Goal: Communication & Community: Answer question/provide support

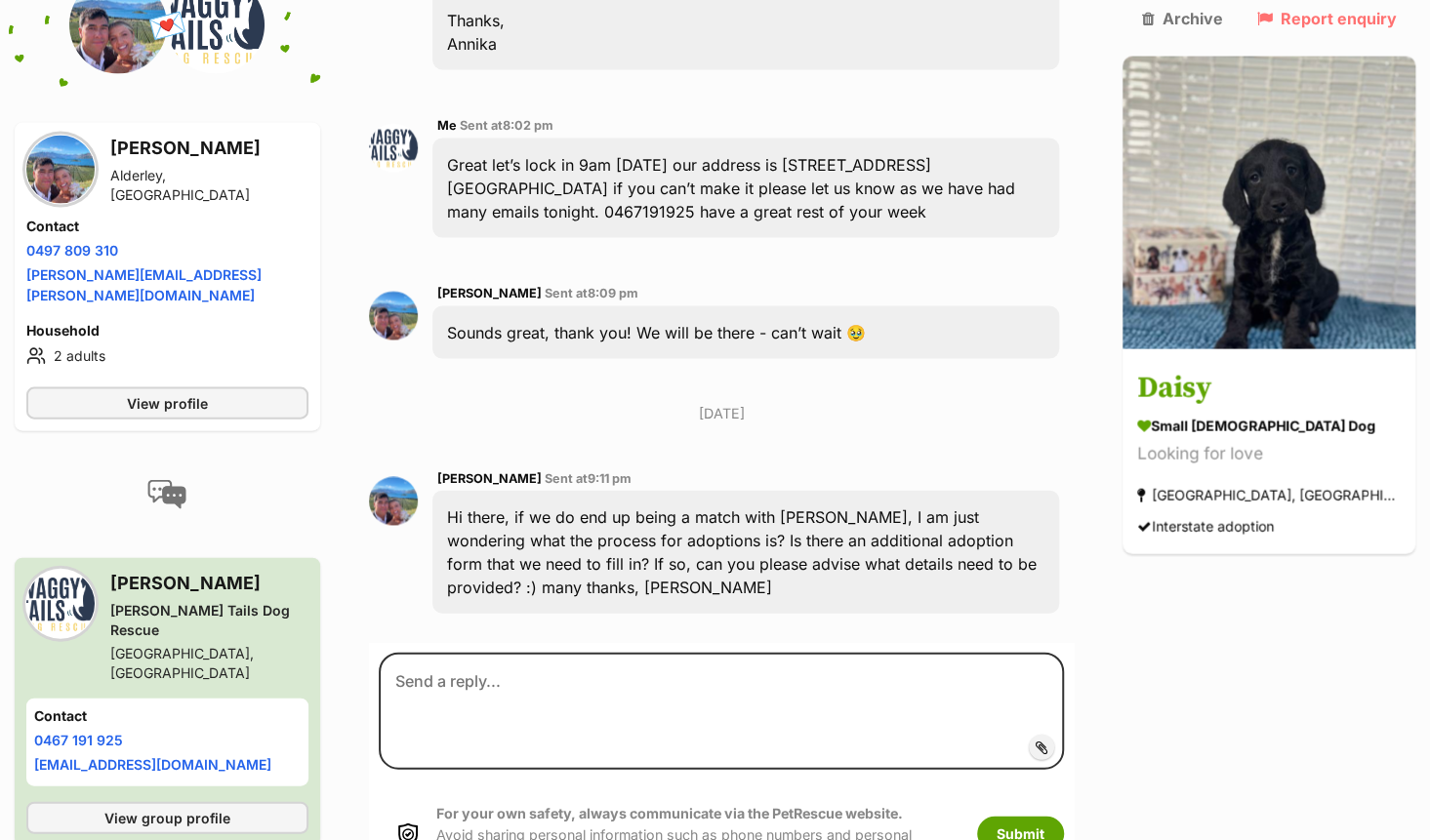
scroll to position [2305, 0]
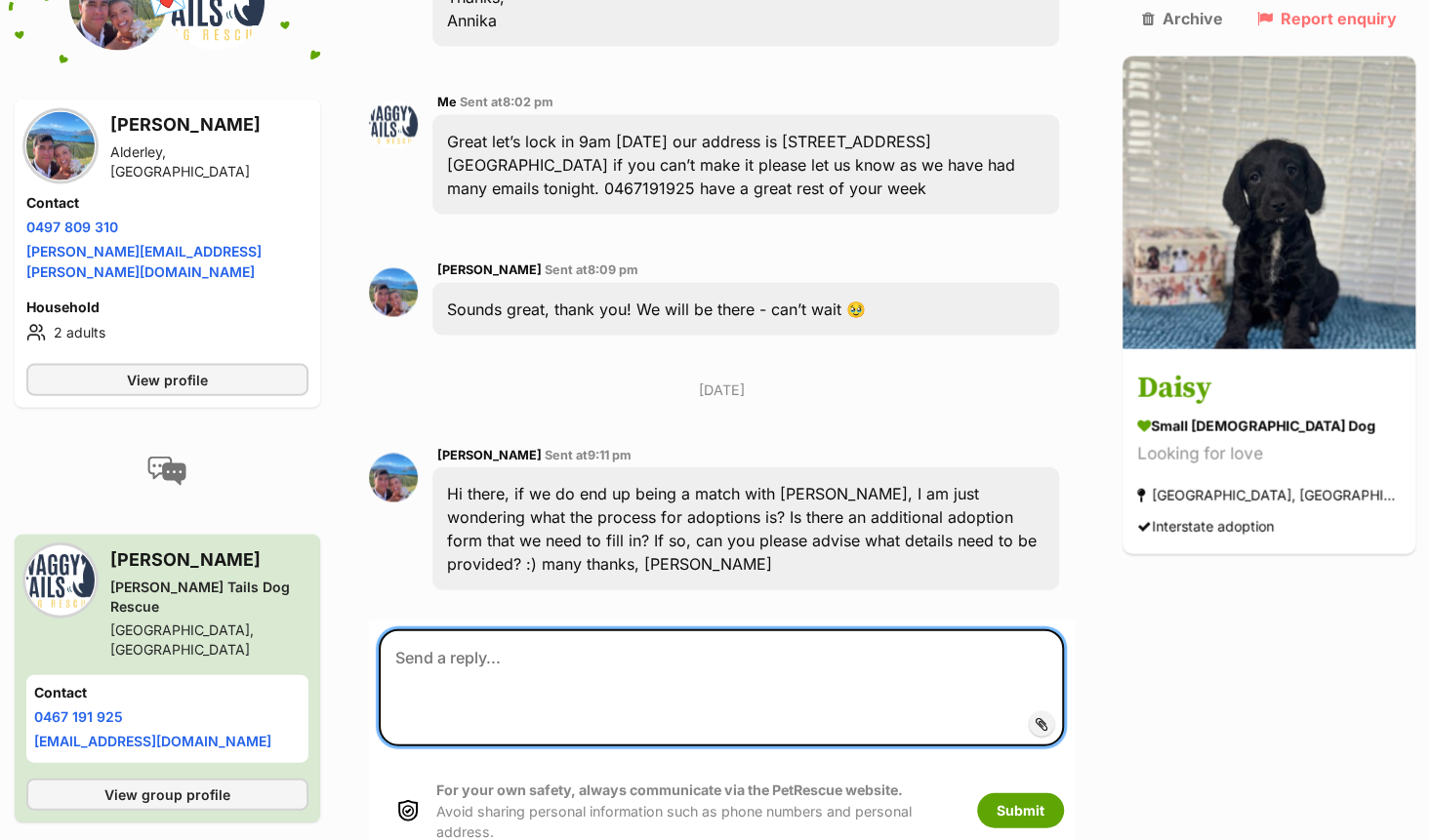
click at [630, 630] on textarea at bounding box center [721, 688] width 686 height 117
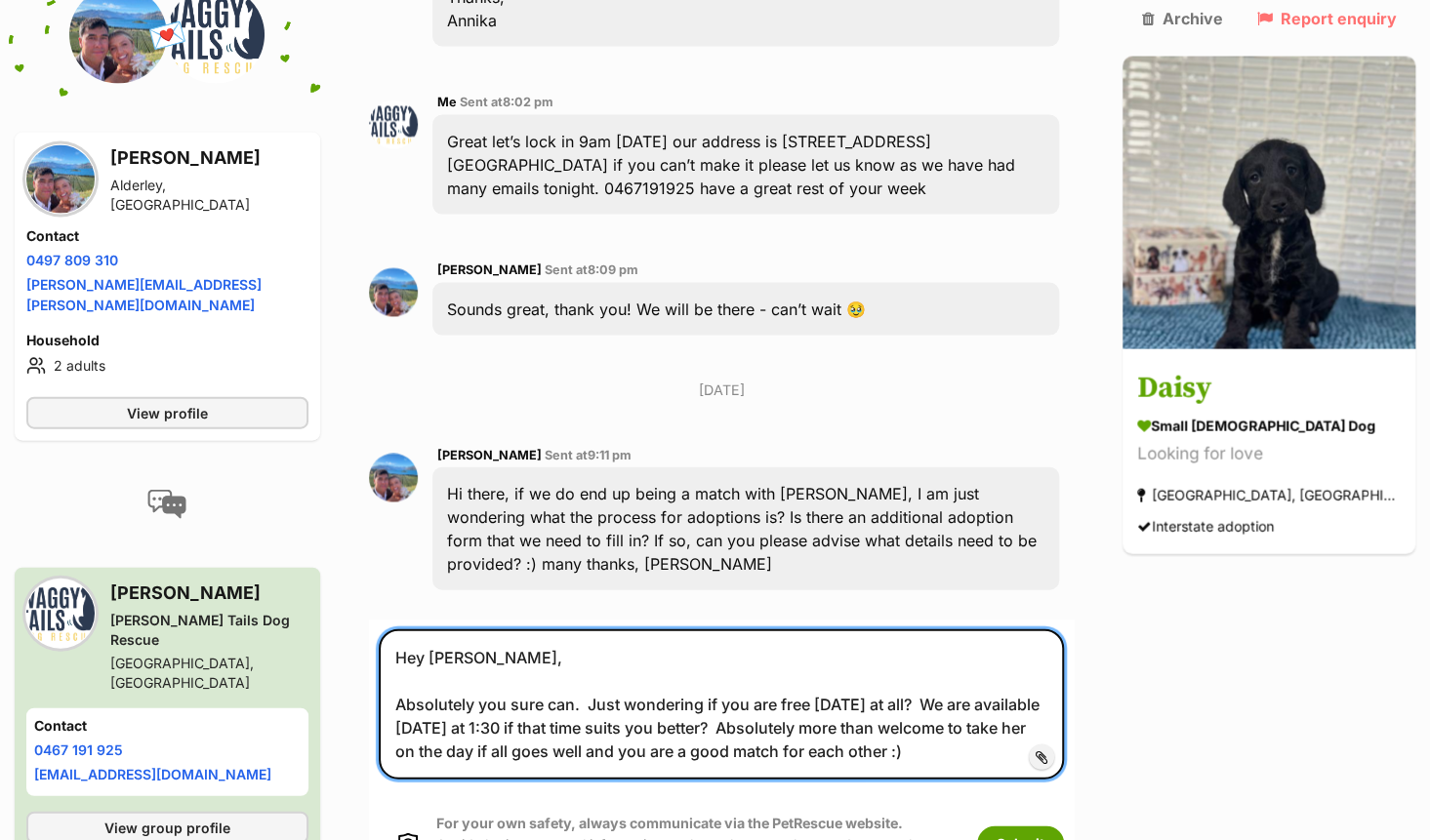
drag, startPoint x: 975, startPoint y: 608, endPoint x: 434, endPoint y: 602, distance: 541.0
click at [415, 630] on textarea "Hey Annika, Absolutely you sure can. Just wondering if you are free on Saturday…" at bounding box center [721, 705] width 686 height 151
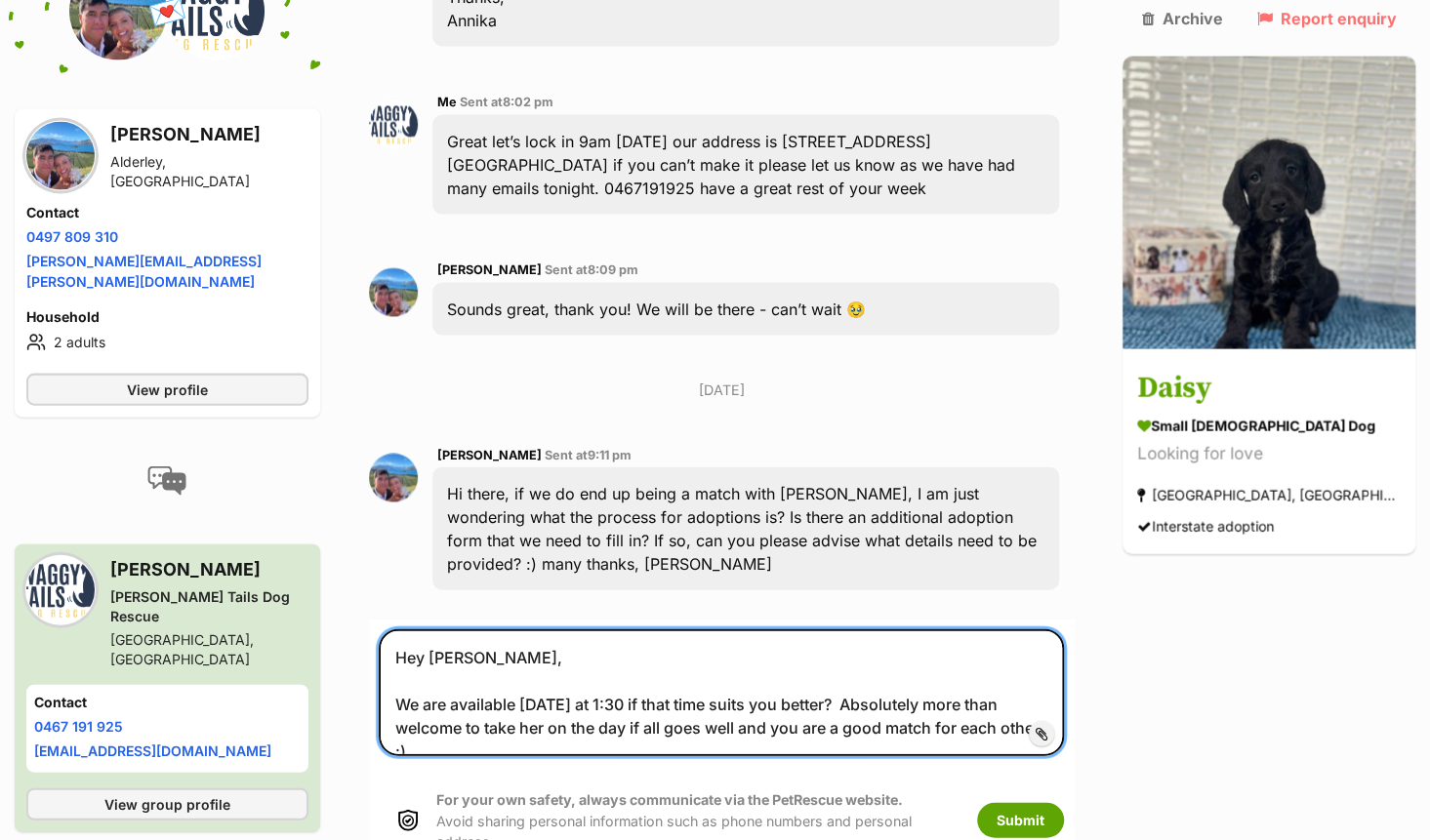
click at [1064, 630] on textarea "Hey Annika, We are available on Saturday at 1:30 if that time suits you better?…" at bounding box center [721, 693] width 686 height 127
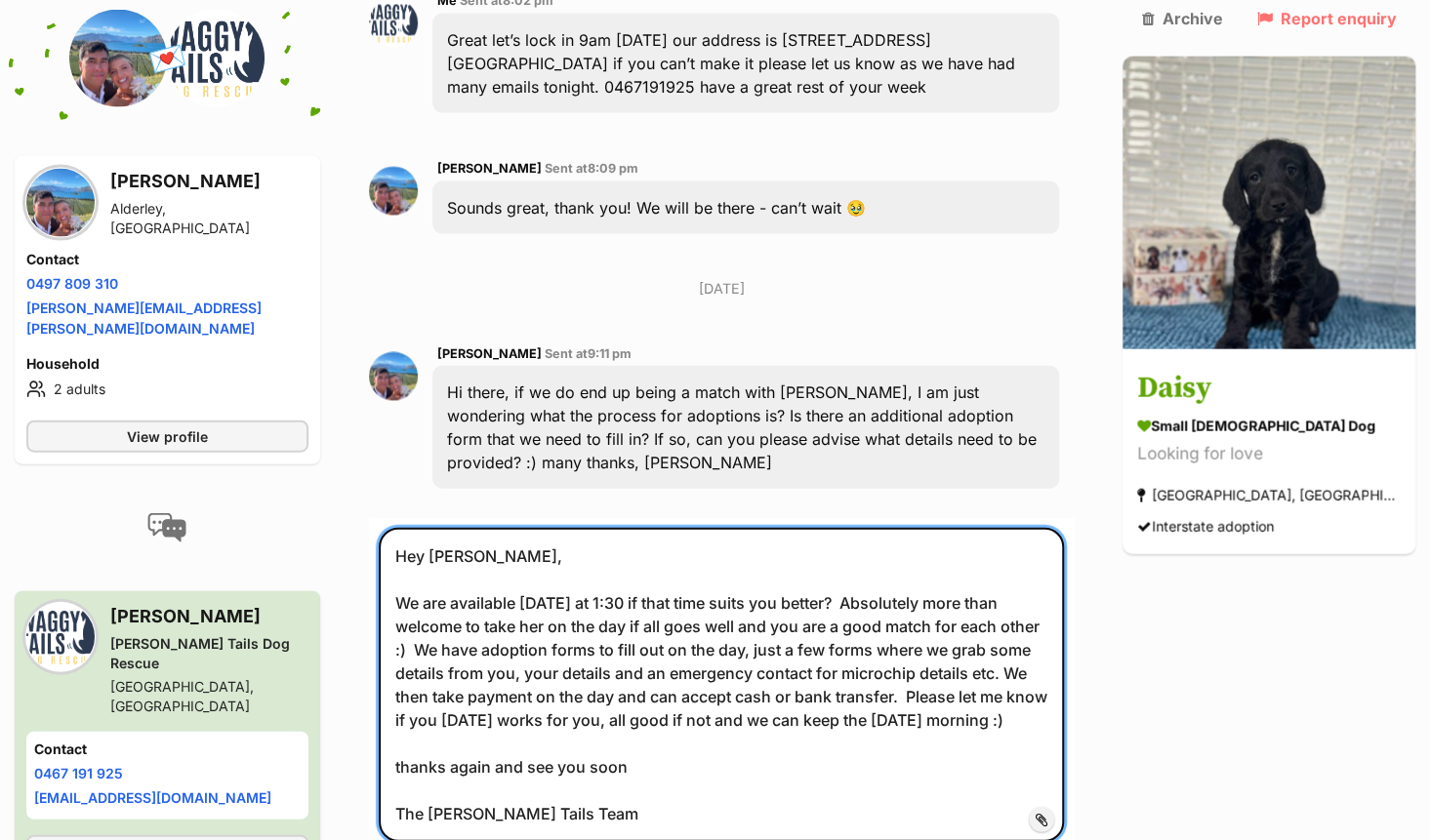
scroll to position [2598, 0]
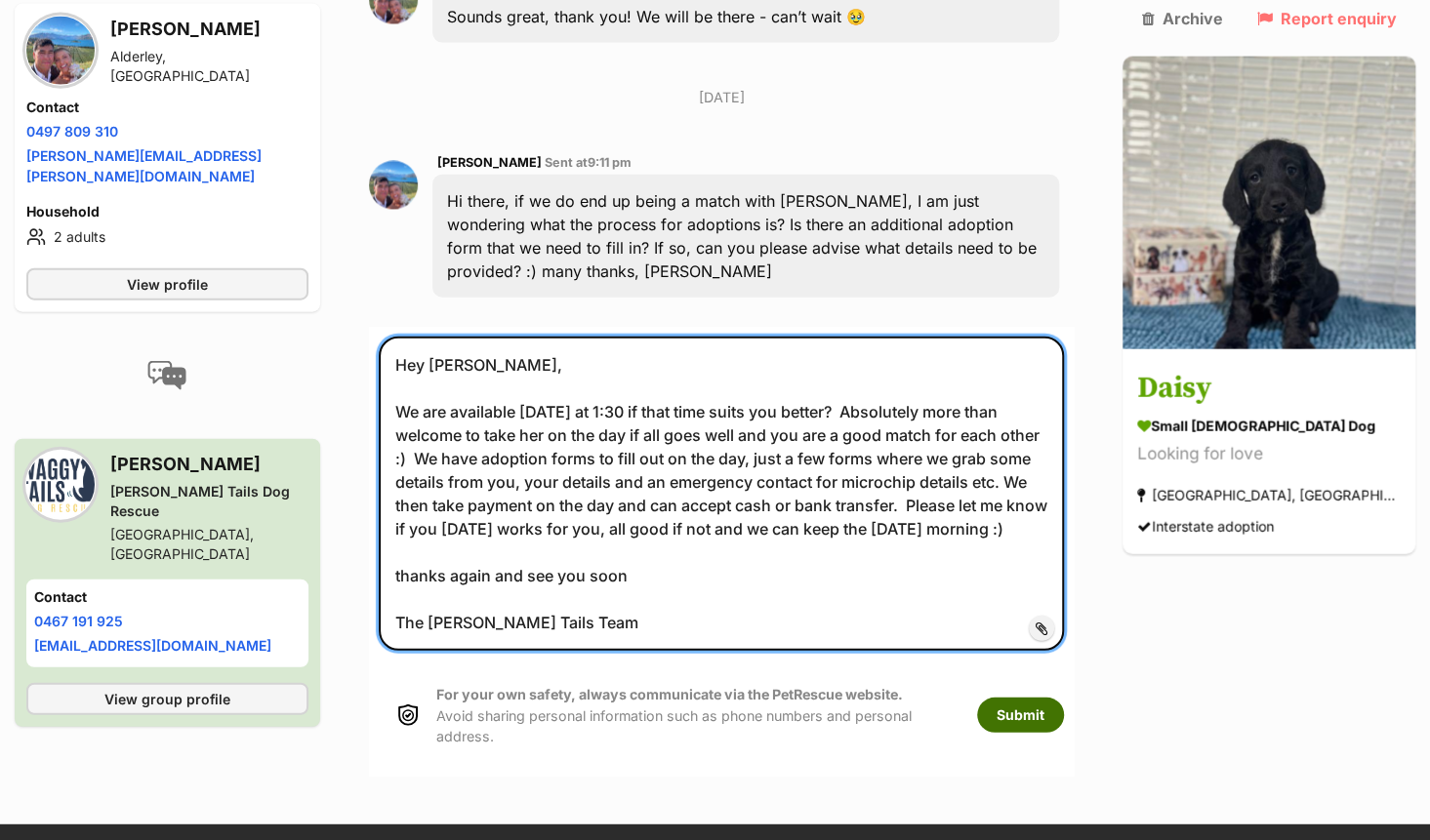
type textarea "Hey Annika, We are available on Saturday at 1:30 if that time suits you better?…"
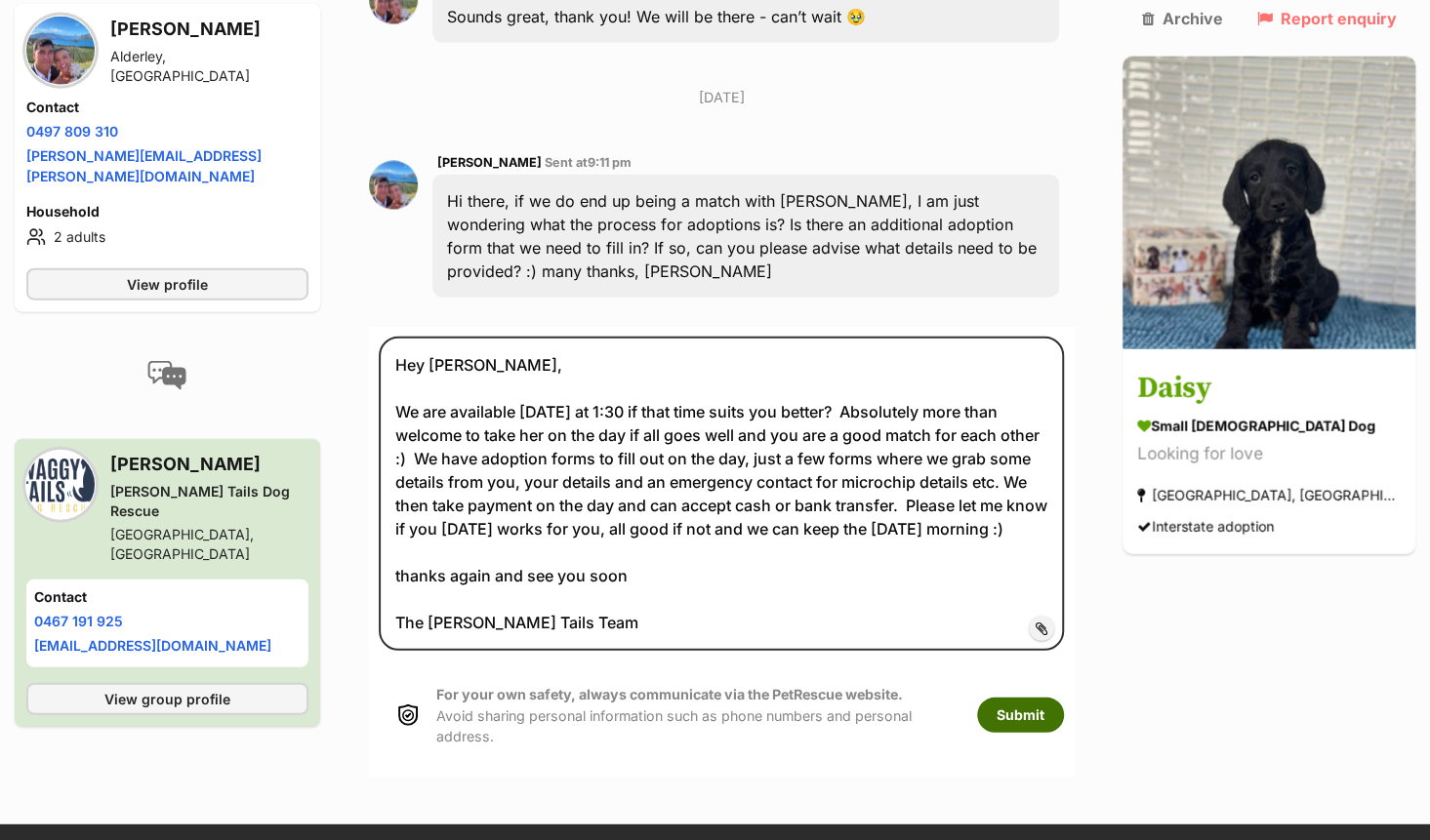
click at [1056, 698] on button "Submit" at bounding box center [1020, 716] width 87 height 35
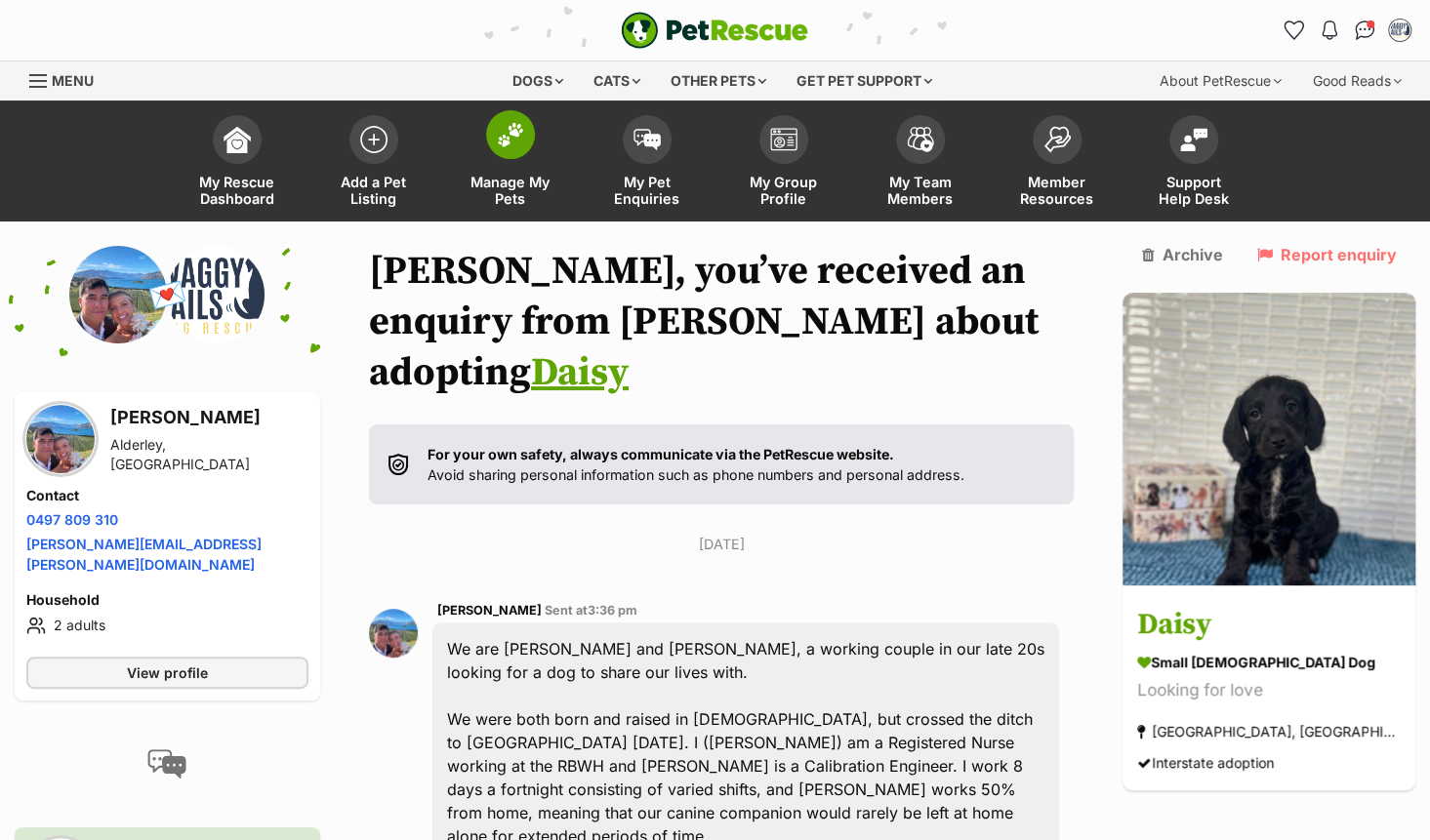
click at [514, 149] on span at bounding box center [511, 135] width 49 height 49
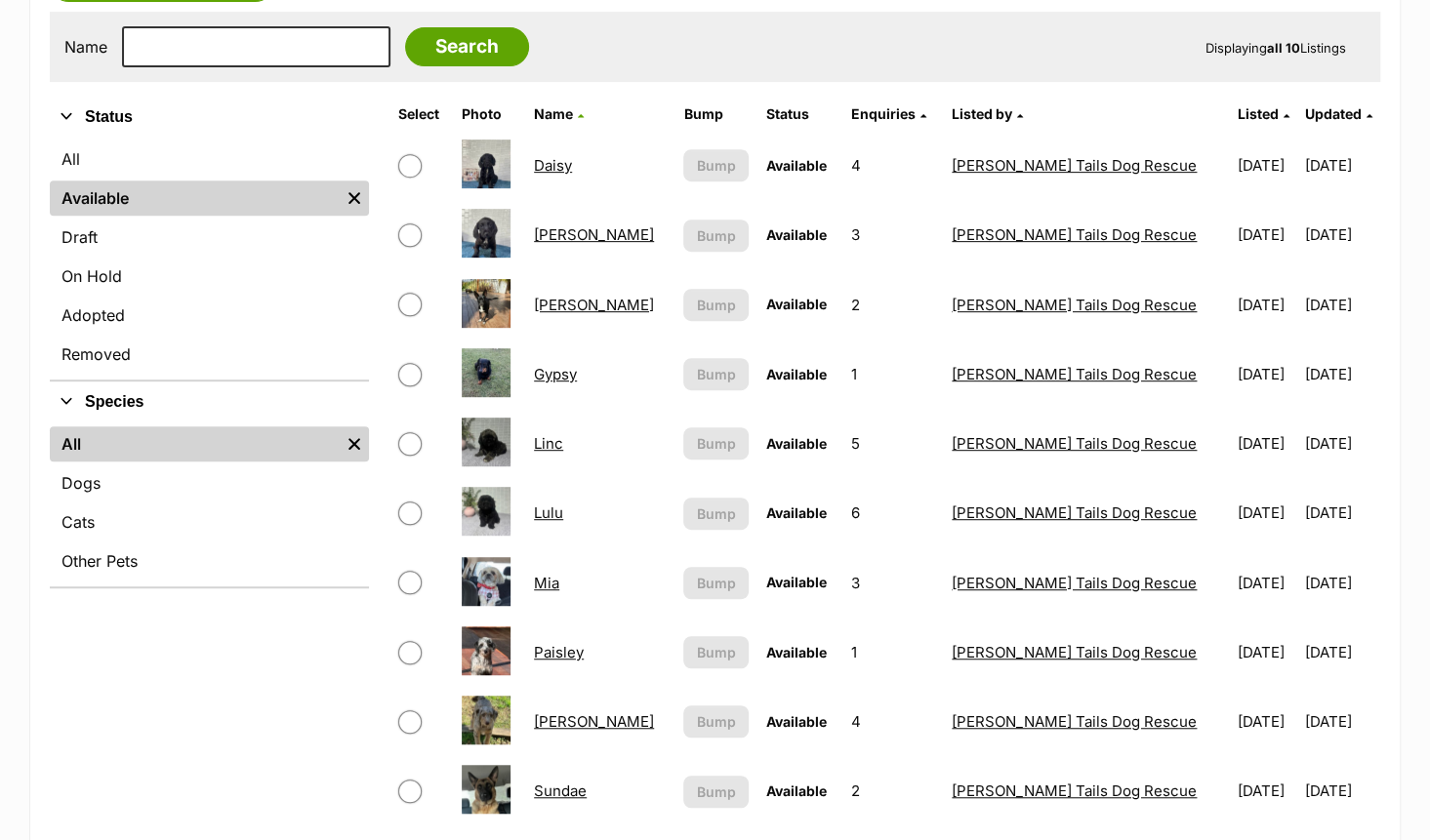
scroll to position [390, 0]
click at [566, 233] on link "Dudley" at bounding box center [594, 234] width 120 height 19
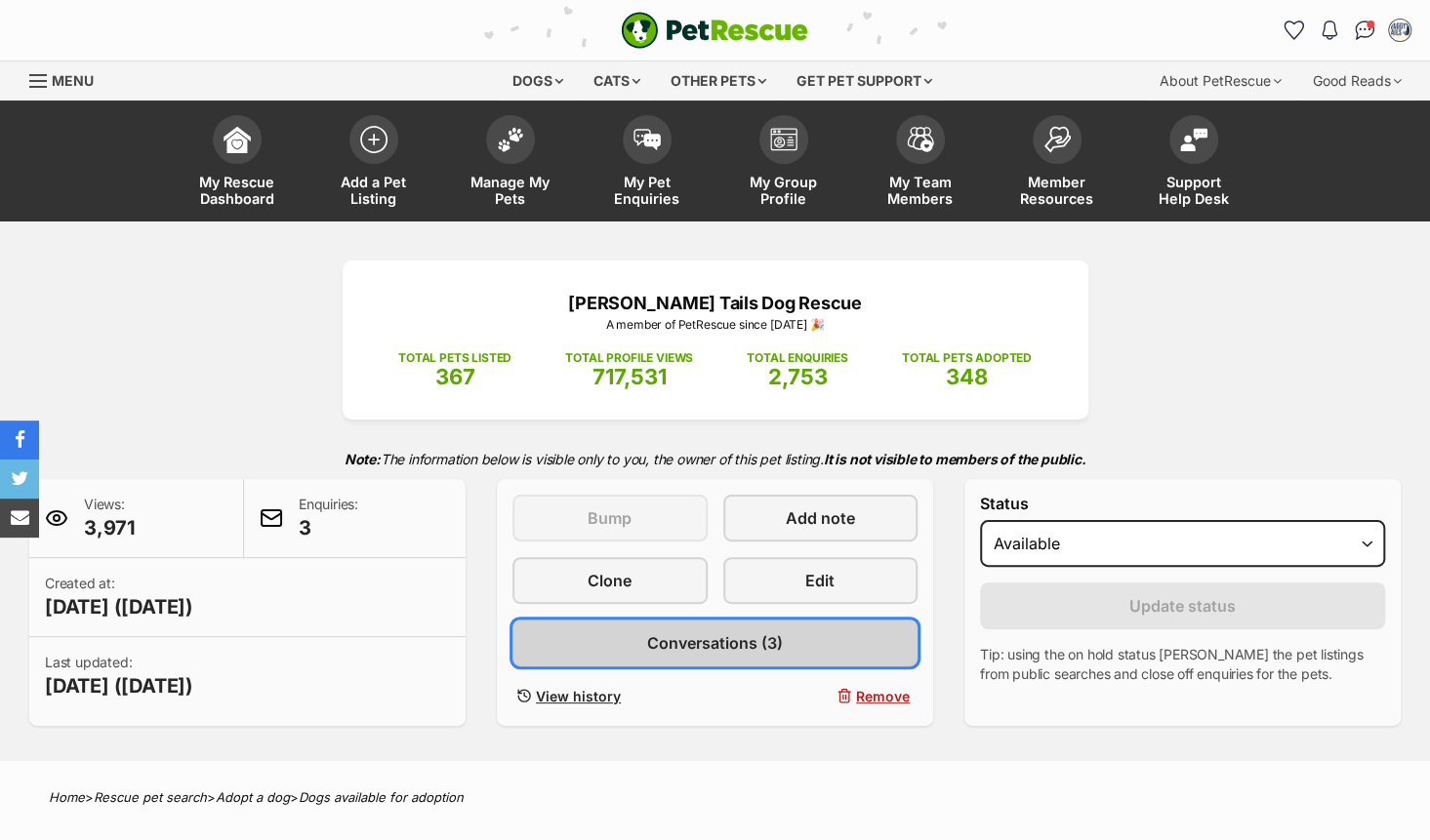
click at [738, 648] on span "Conversations (3)" at bounding box center [715, 643] width 136 height 23
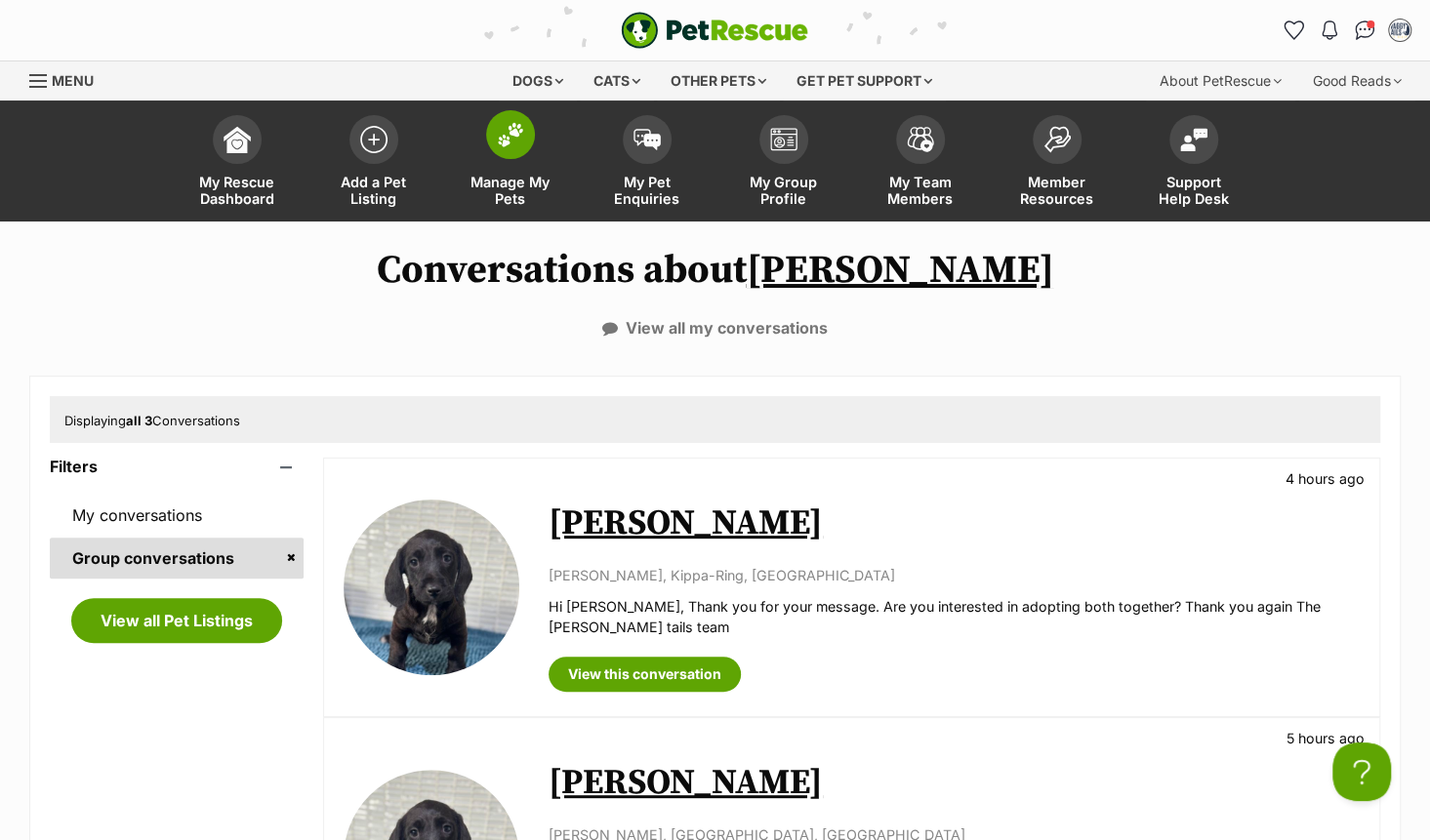
click at [514, 149] on span at bounding box center [511, 135] width 49 height 49
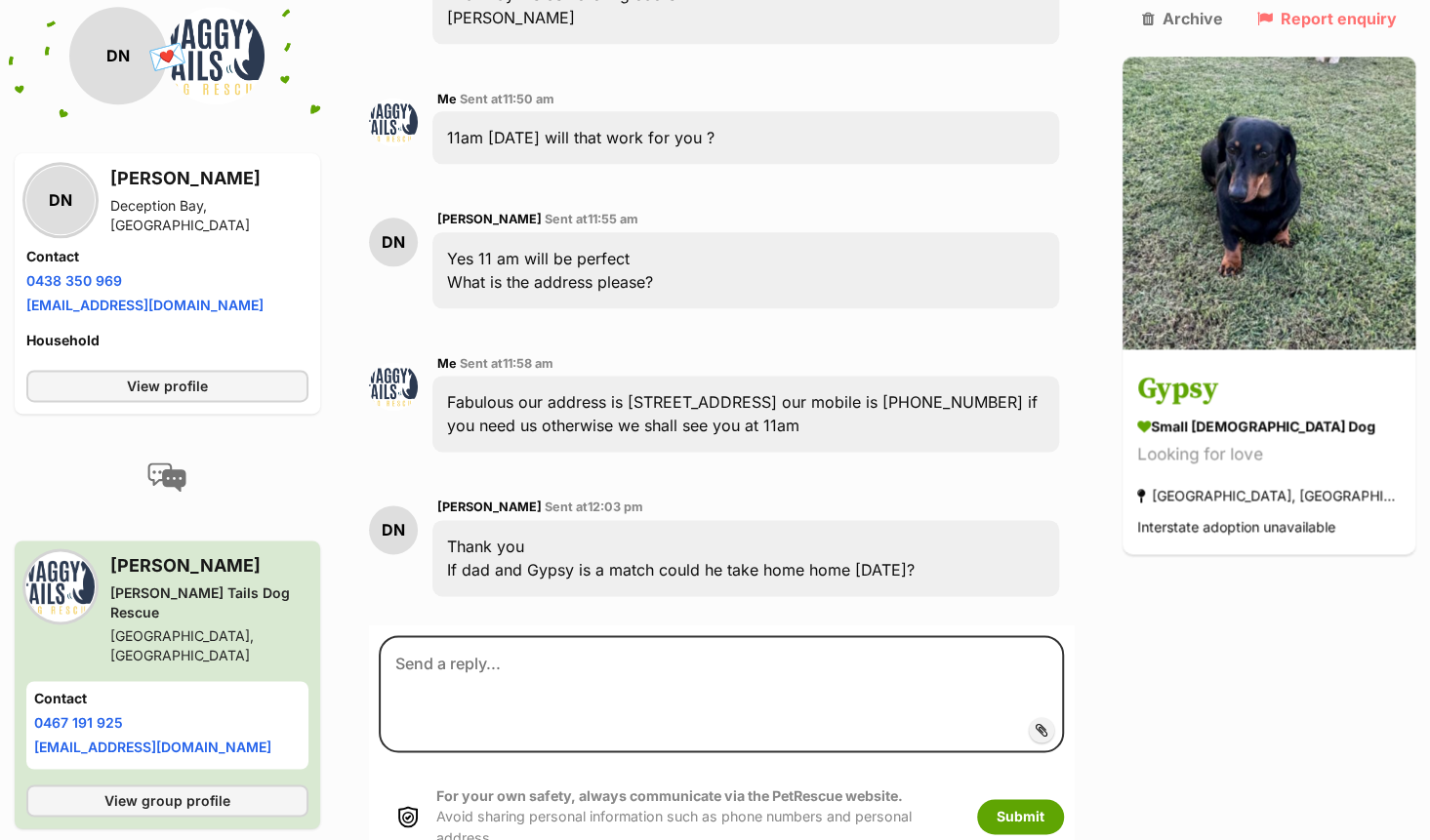
scroll to position [1341, 0]
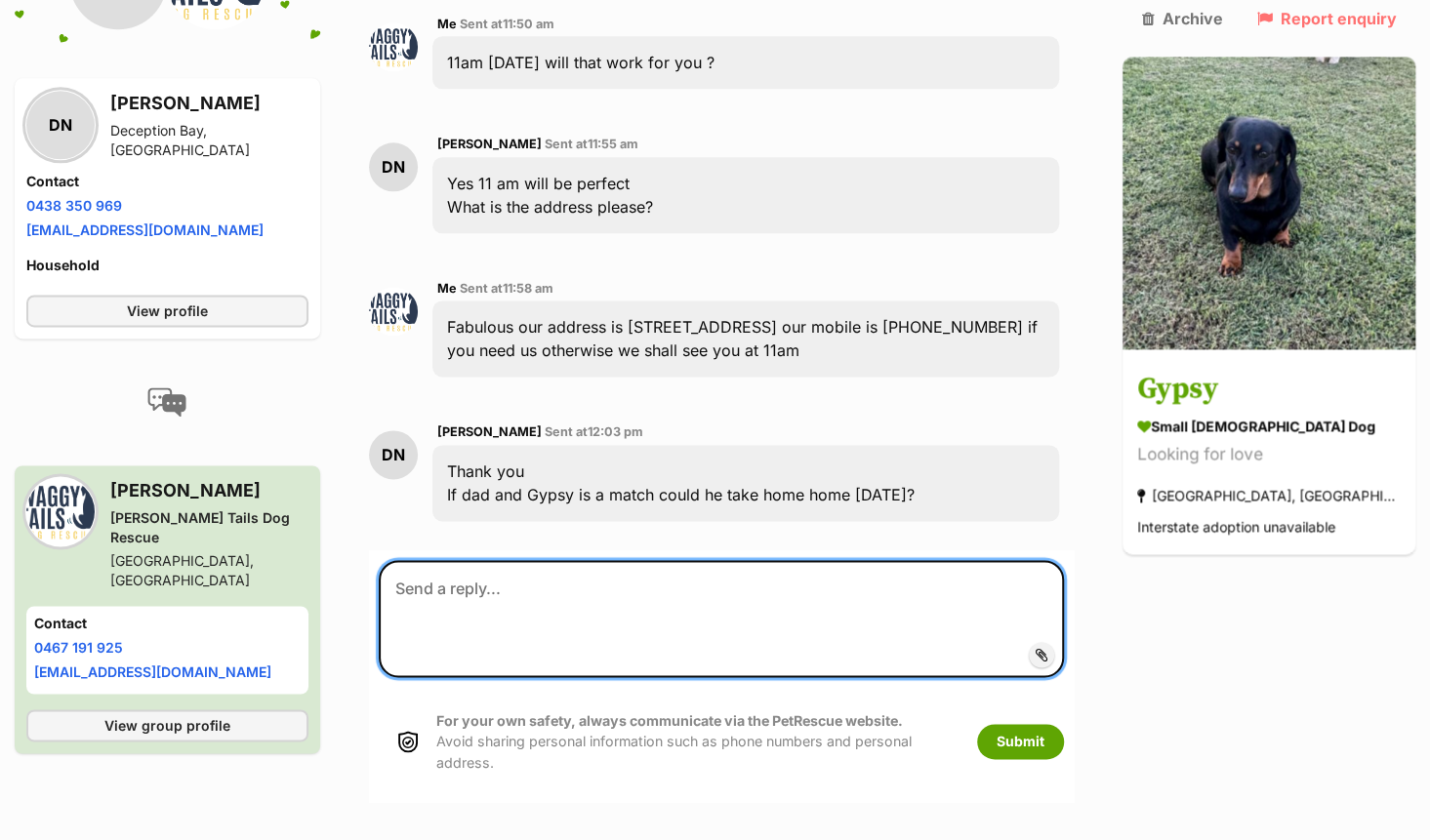
click at [556, 560] on textarea at bounding box center [721, 619] width 686 height 117
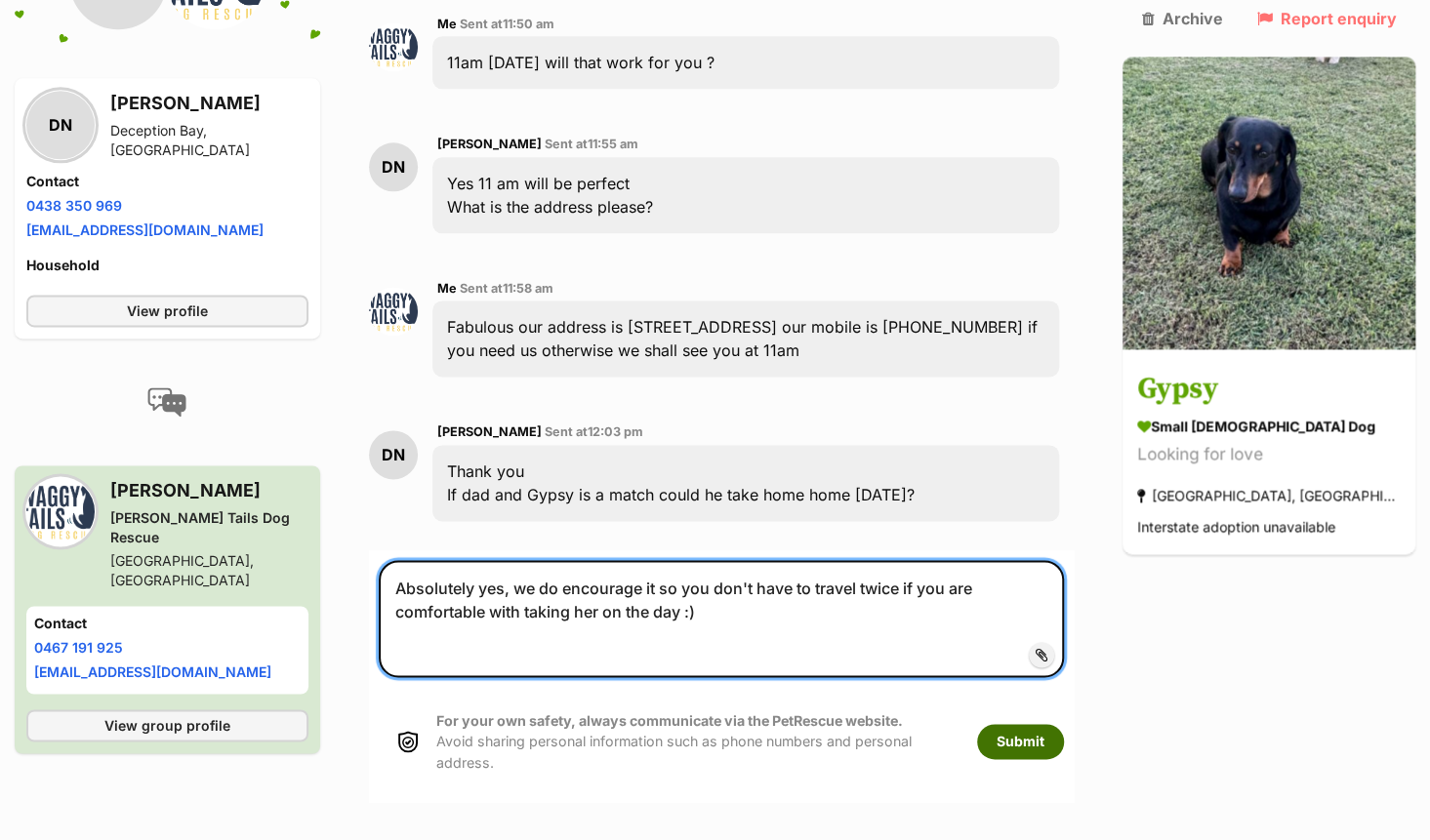
type textarea "Absolutely yes, we do encourage it so you don't have to travel twice if you are…"
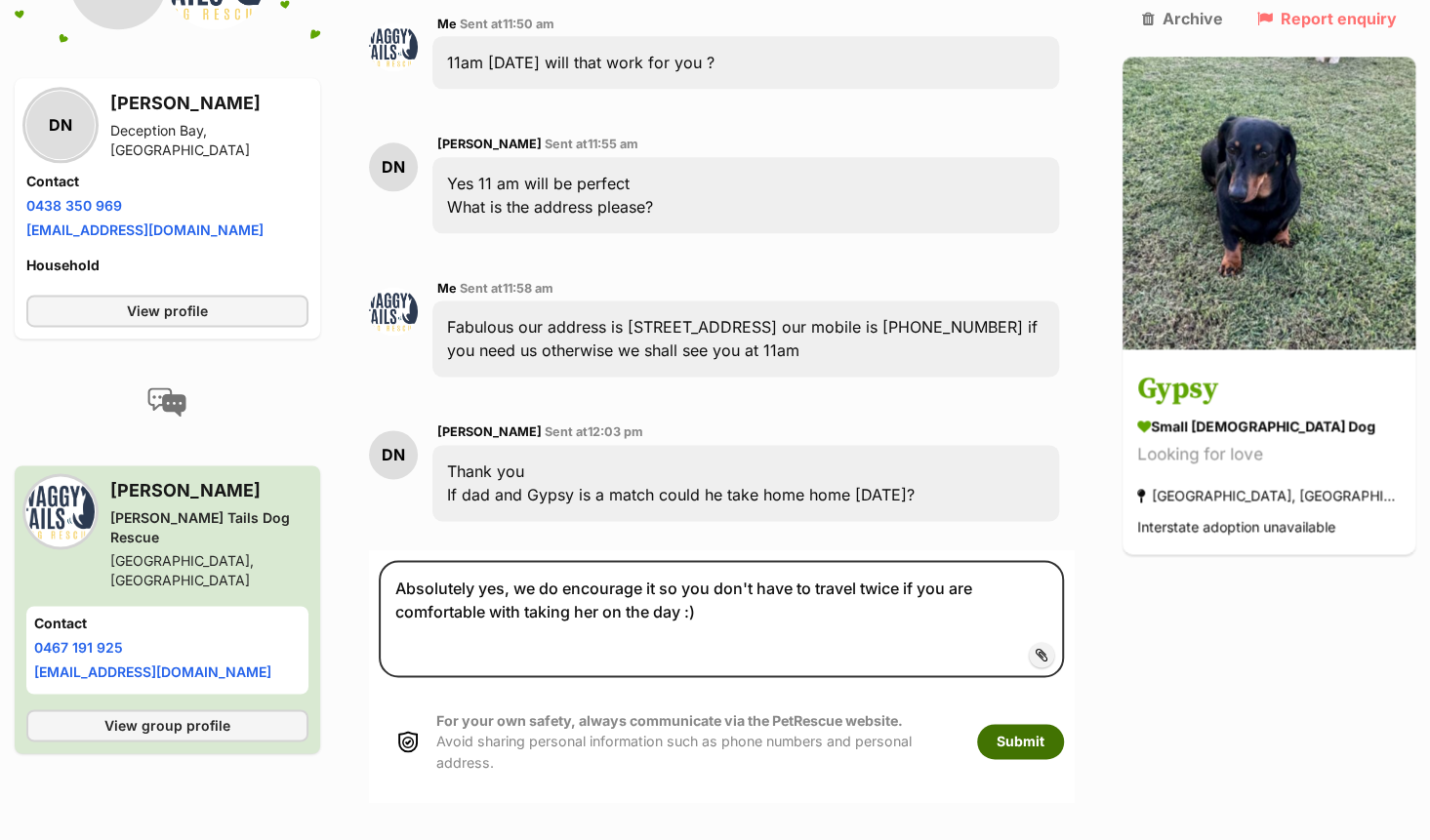
click at [1064, 725] on button "Submit" at bounding box center [1020, 742] width 87 height 35
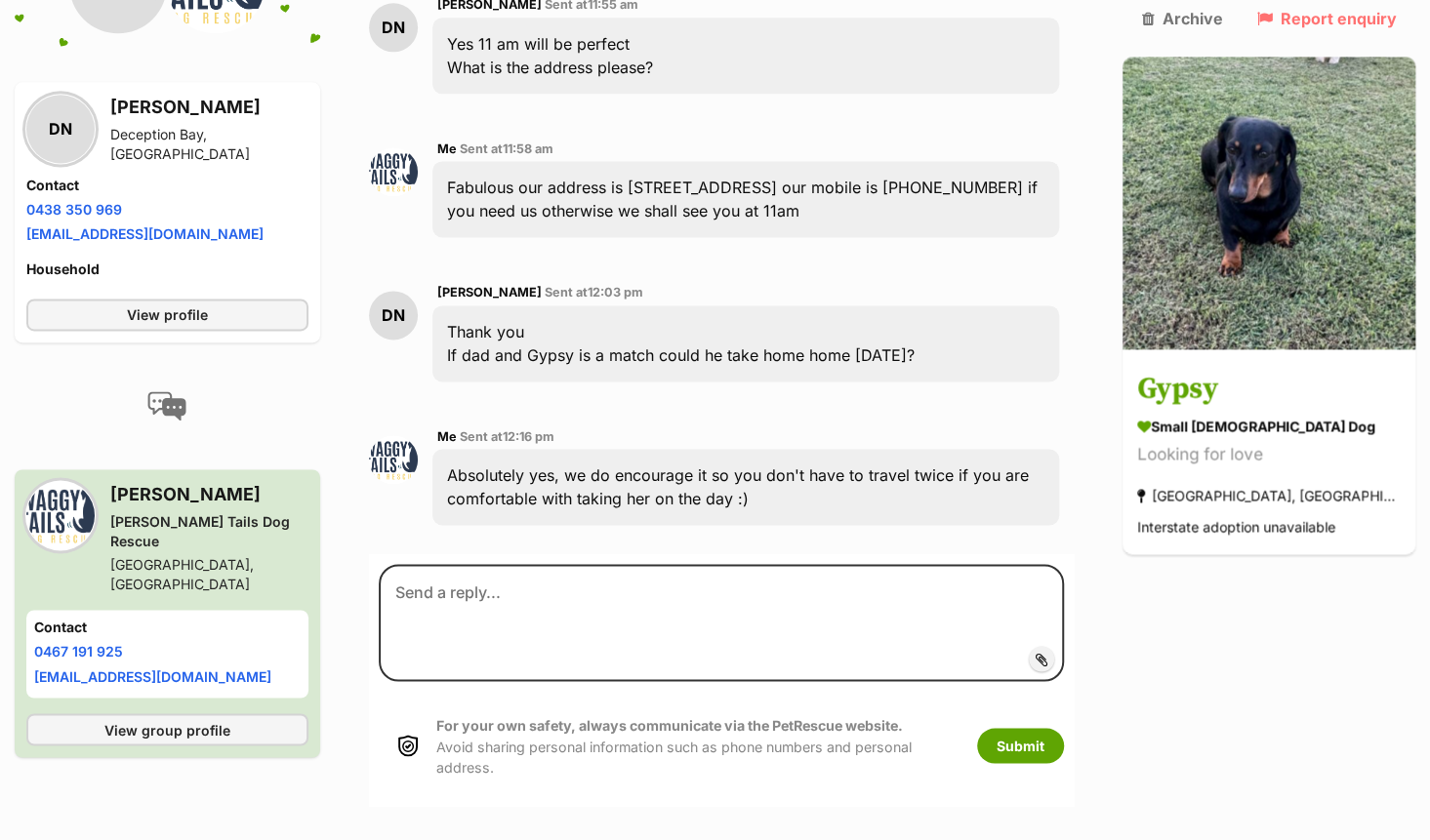
scroll to position [707, 0]
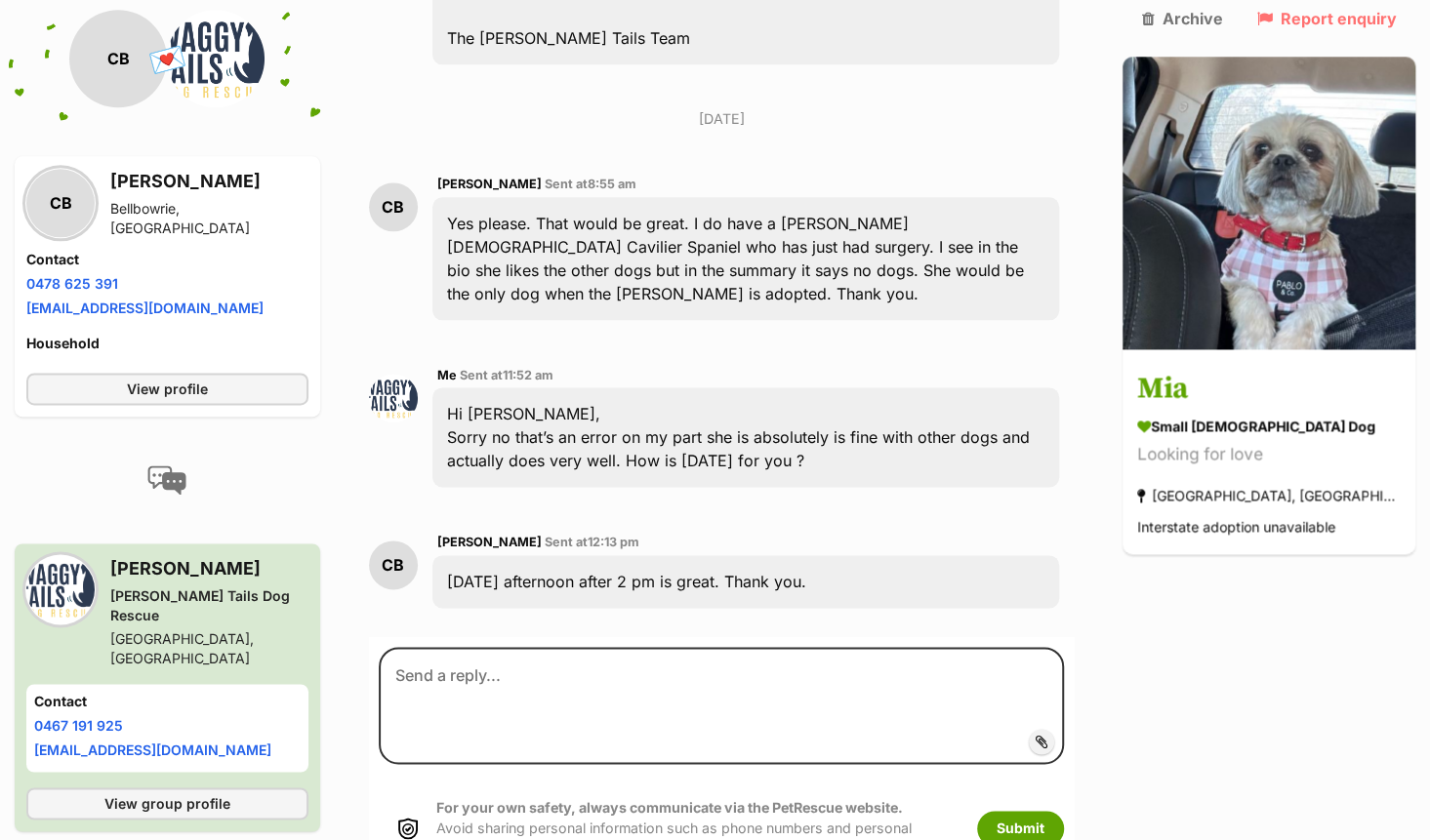
scroll to position [1346, 0]
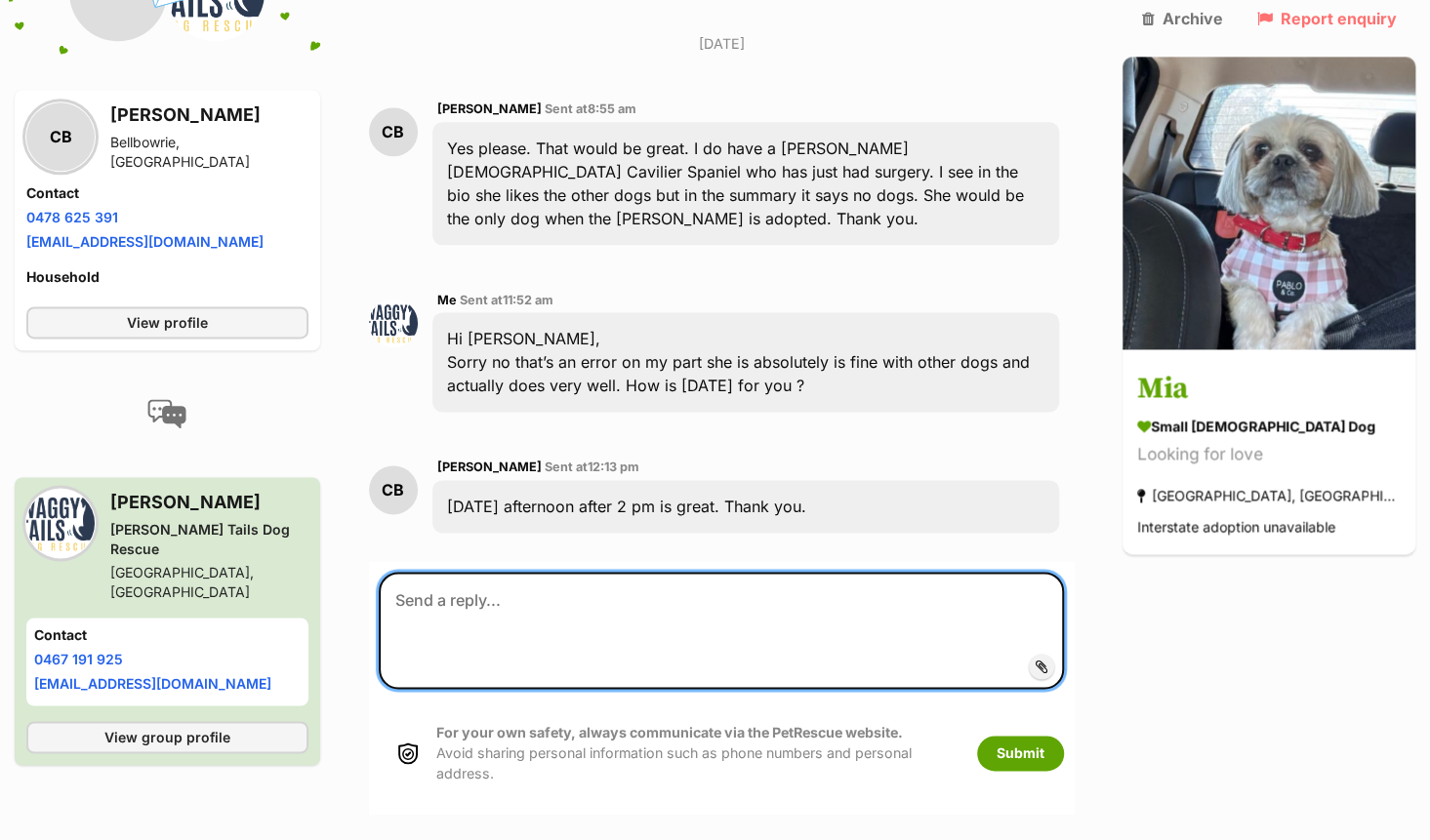
click at [622, 572] on textarea at bounding box center [721, 631] width 686 height 117
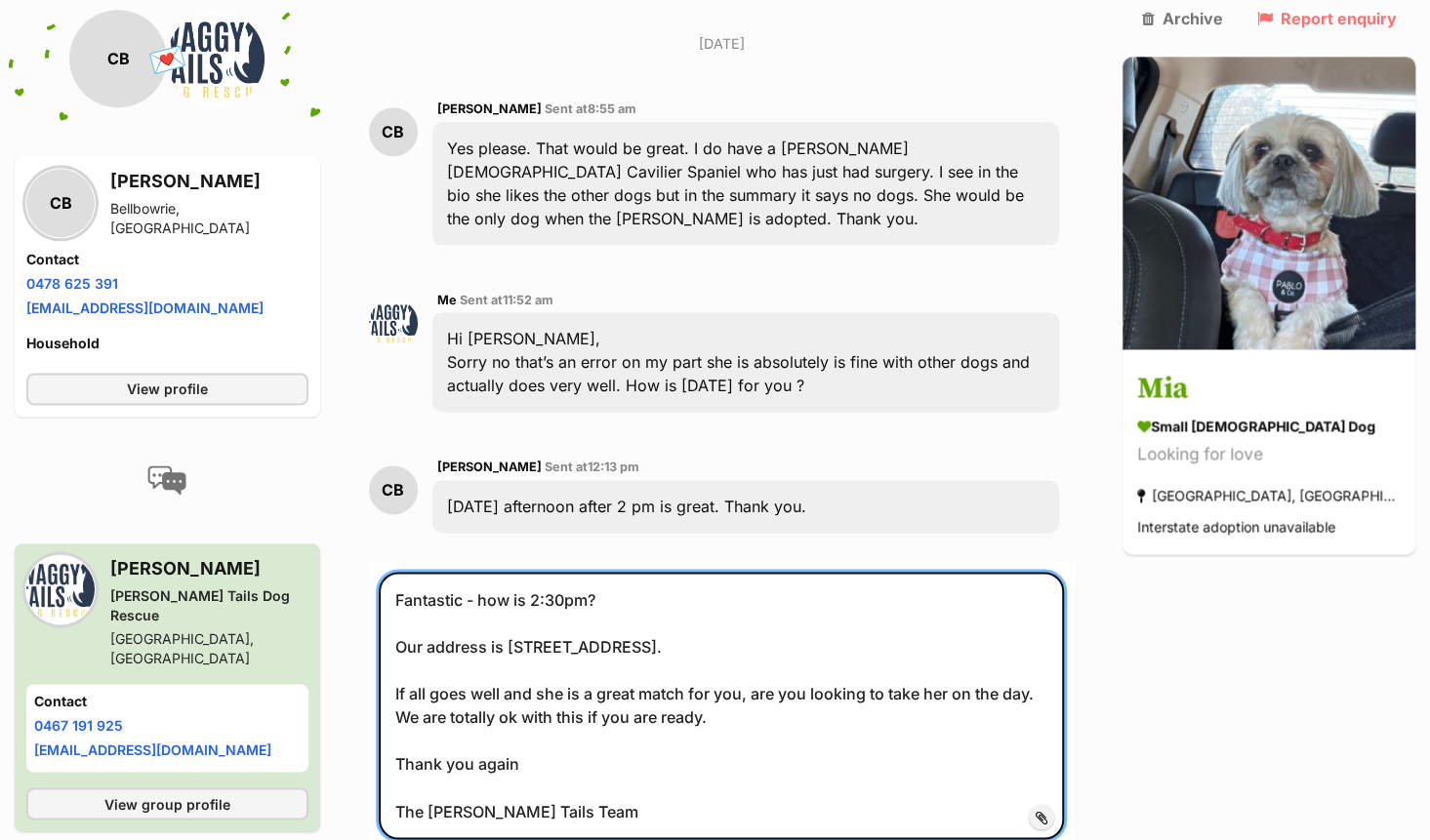
type textarea "Fantastic - how is 2:30pm? Our address is 16 Banbury Court Willowbank. If all g…"
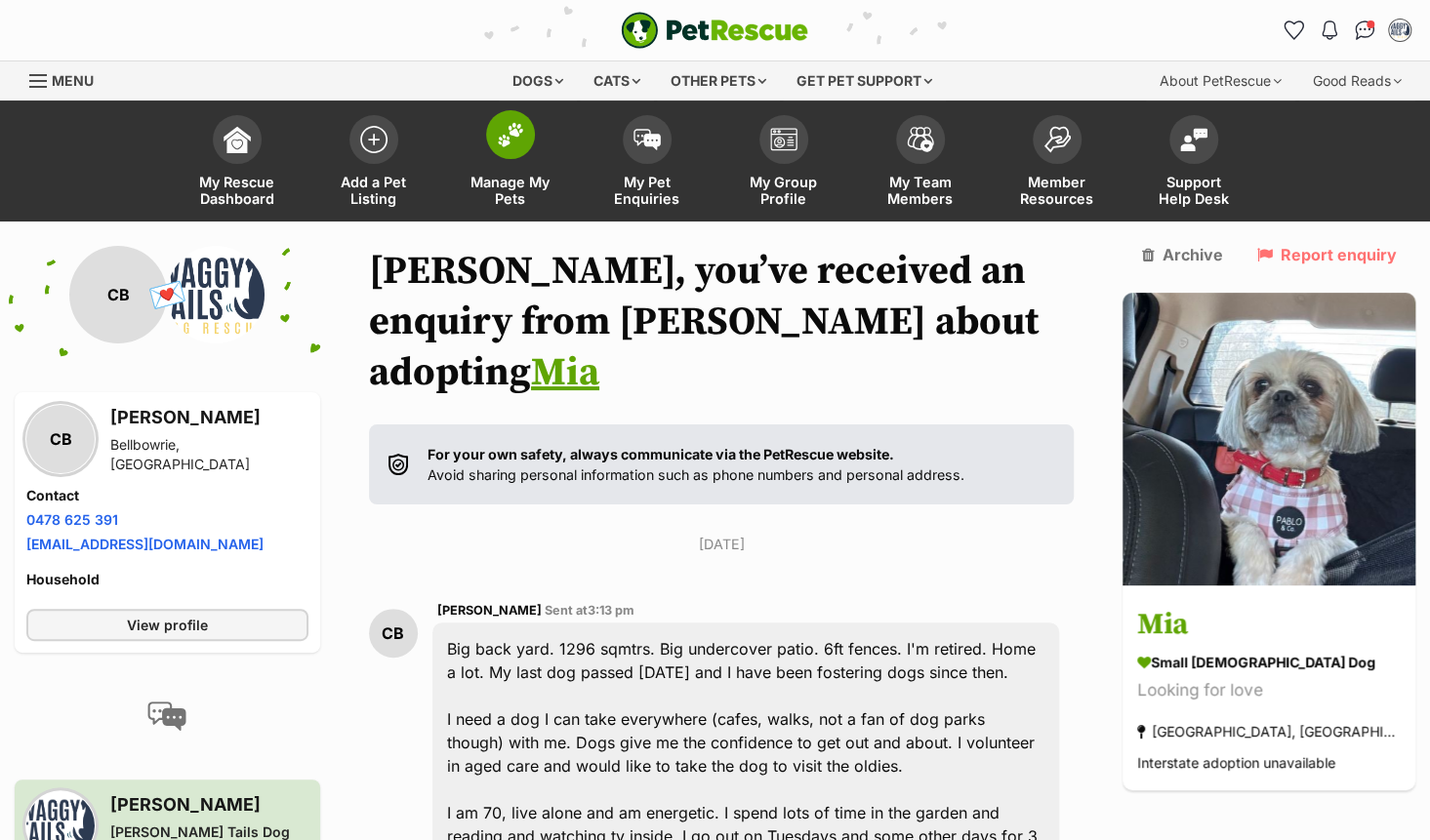
click at [518, 147] on img at bounding box center [511, 135] width 27 height 25
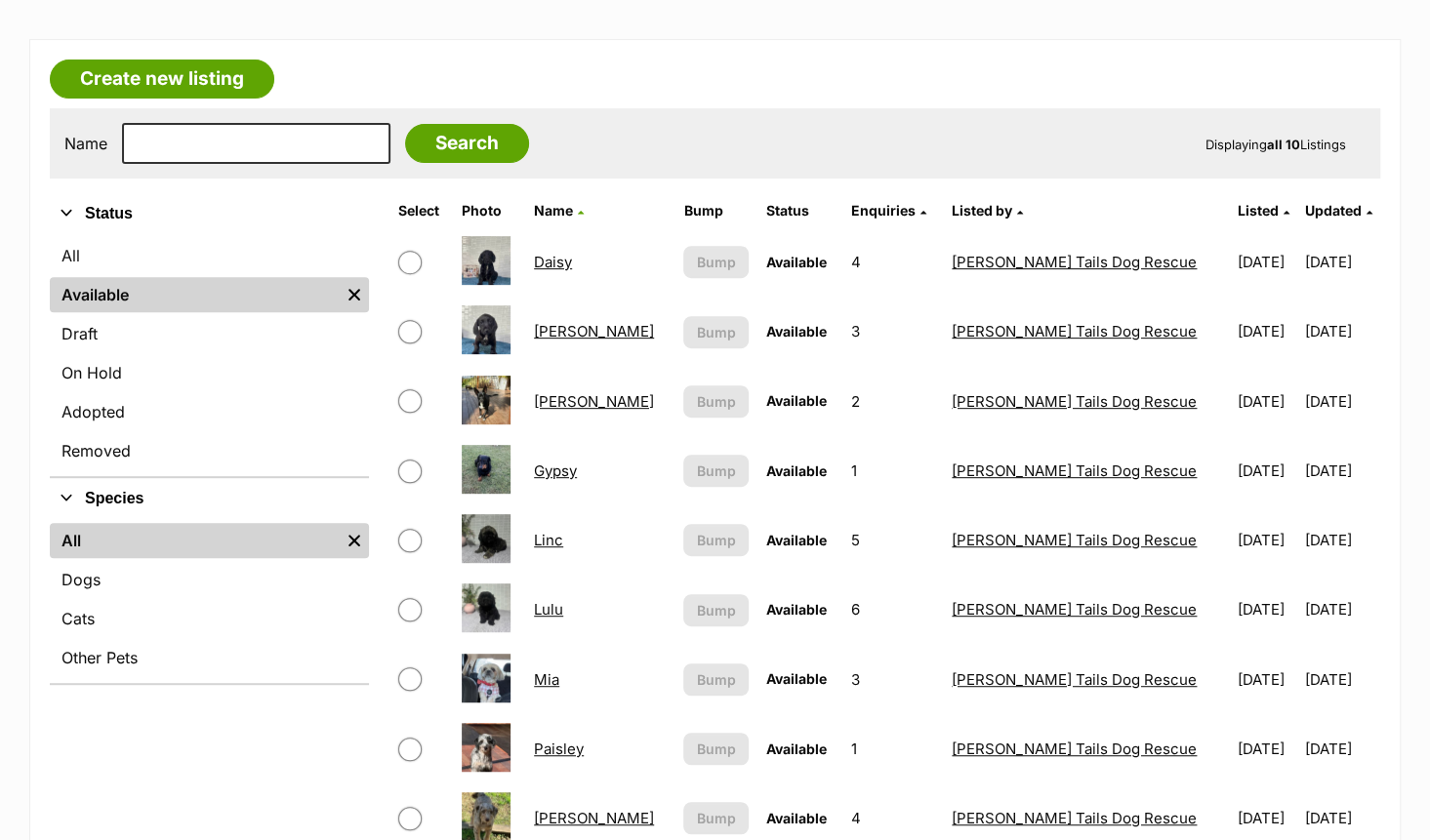
scroll to position [488, 0]
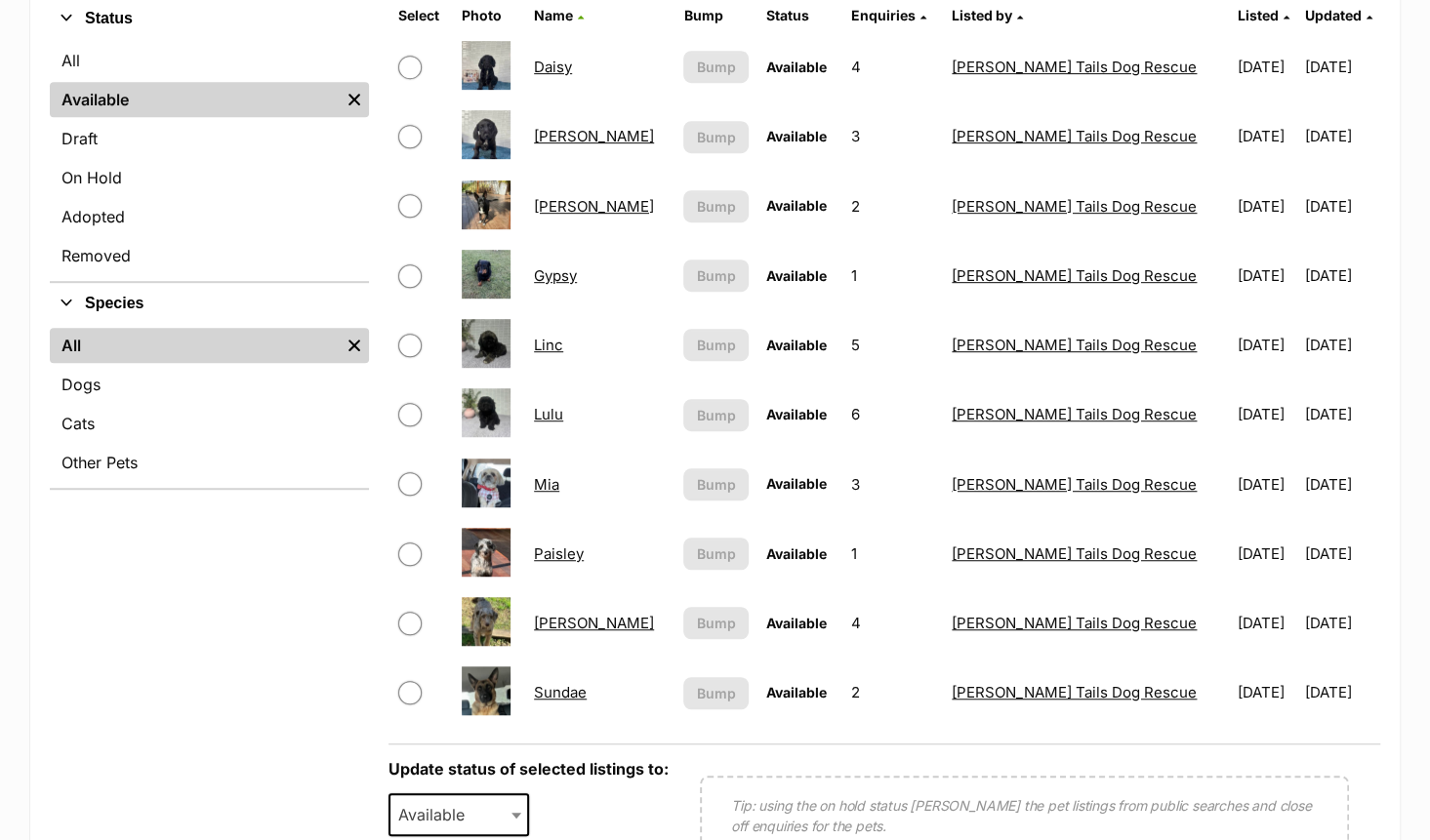
click at [412, 620] on input "checkbox" at bounding box center [410, 624] width 23 height 23
checkbox input "true"
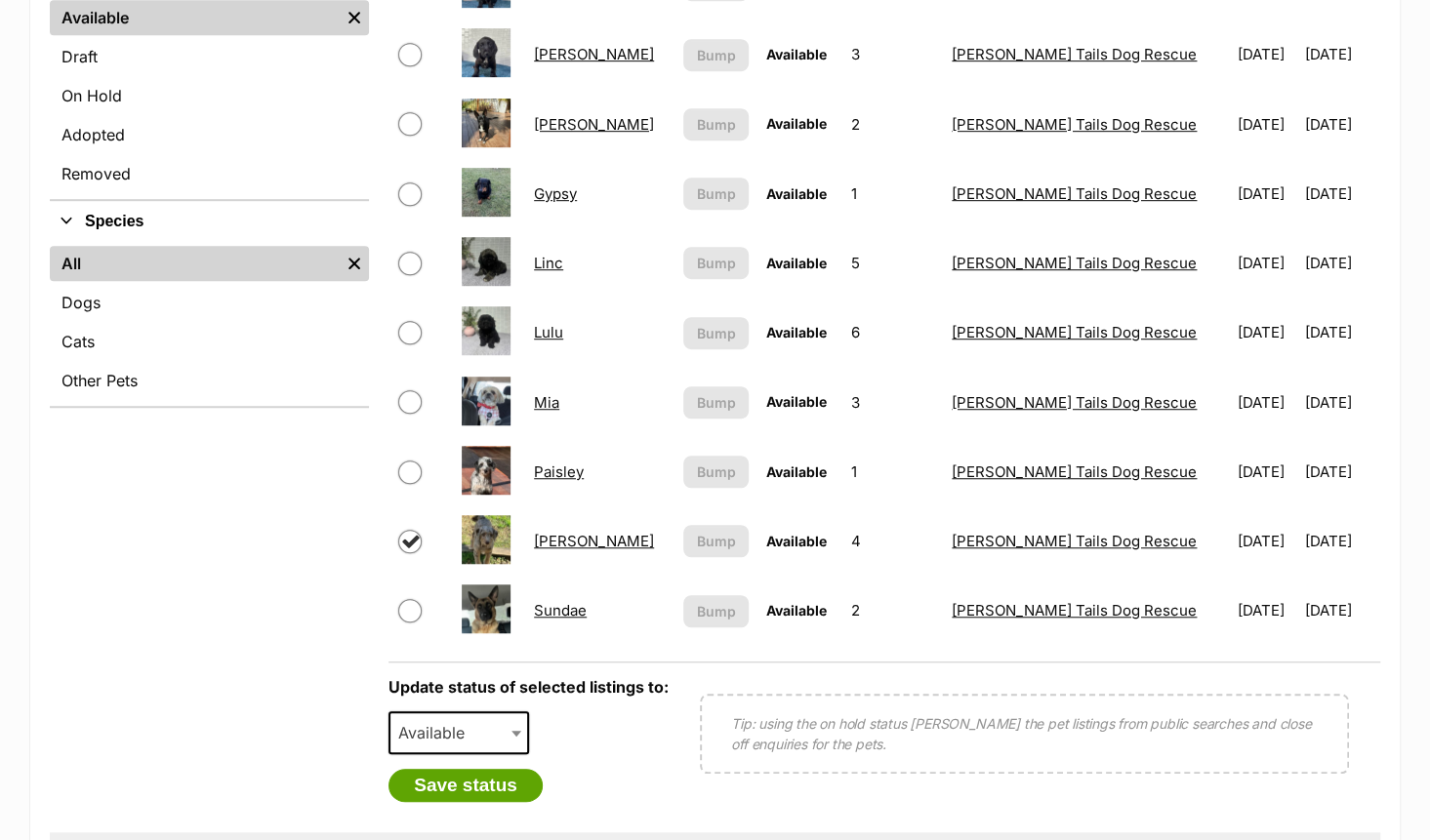
scroll to position [780, 0]
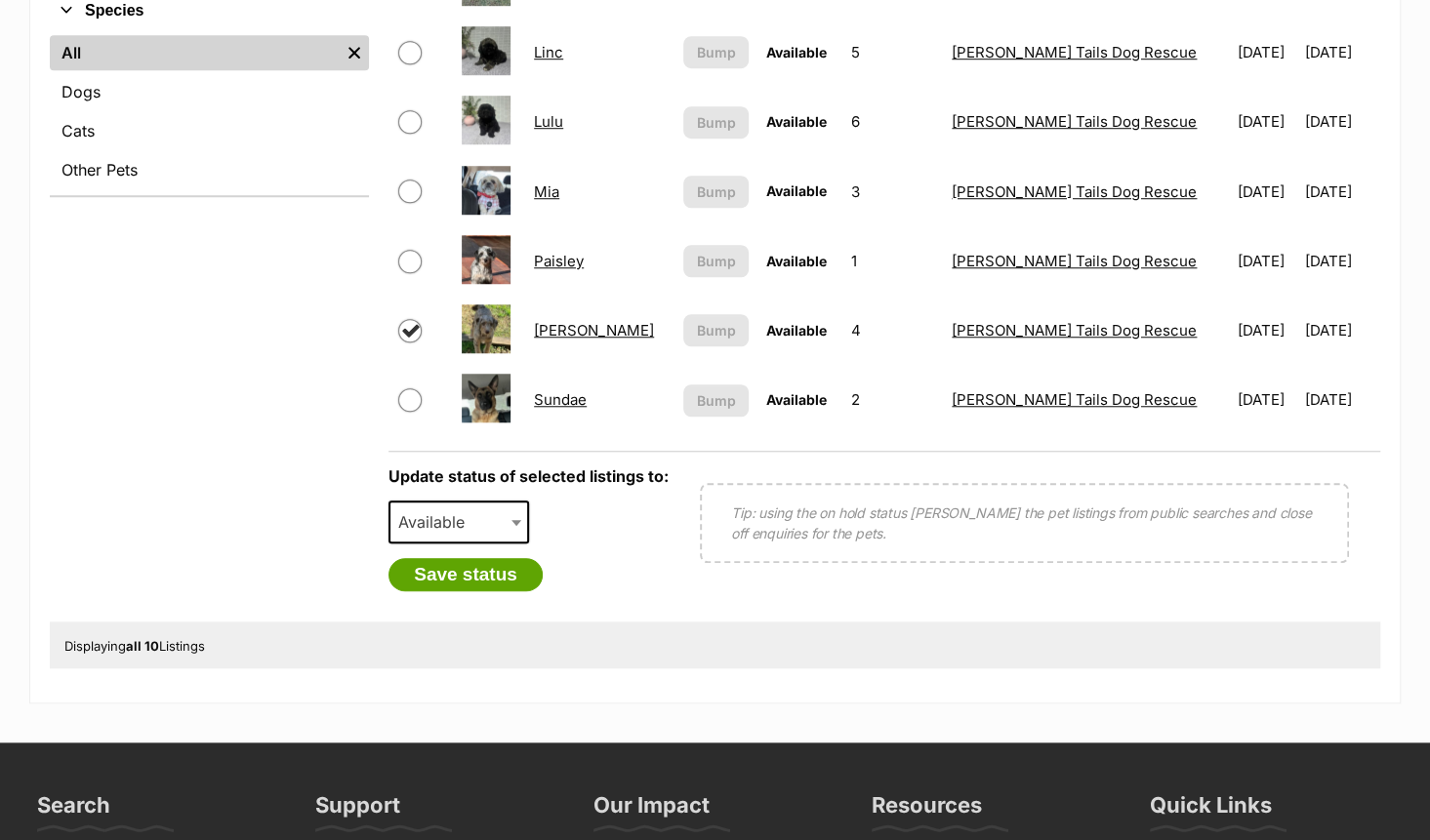
click at [484, 528] on span "Available" at bounding box center [459, 522] width 141 height 43
select select "rehomed"
click at [473, 574] on button "Save status" at bounding box center [466, 575] width 155 height 33
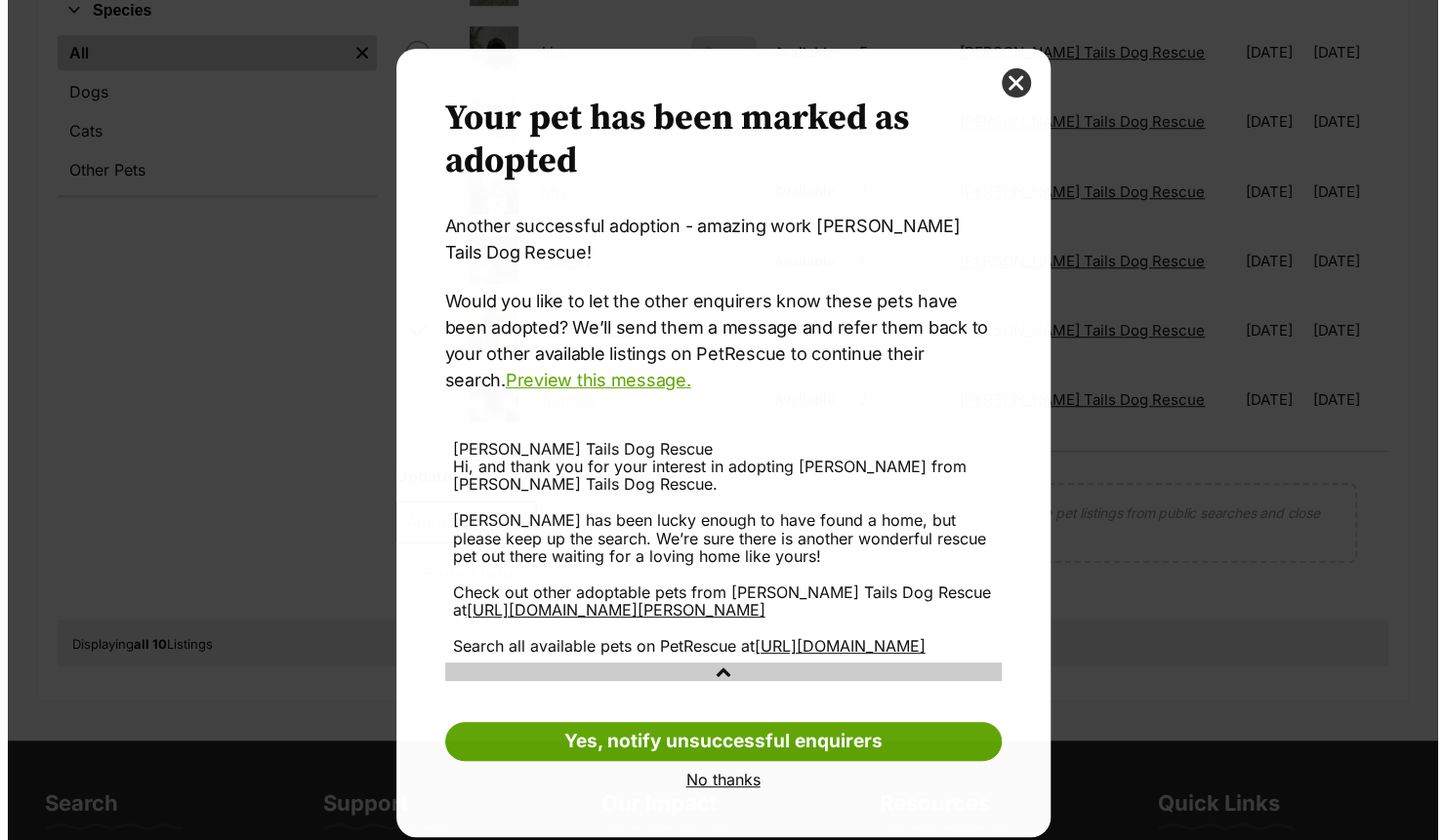
scroll to position [0, 0]
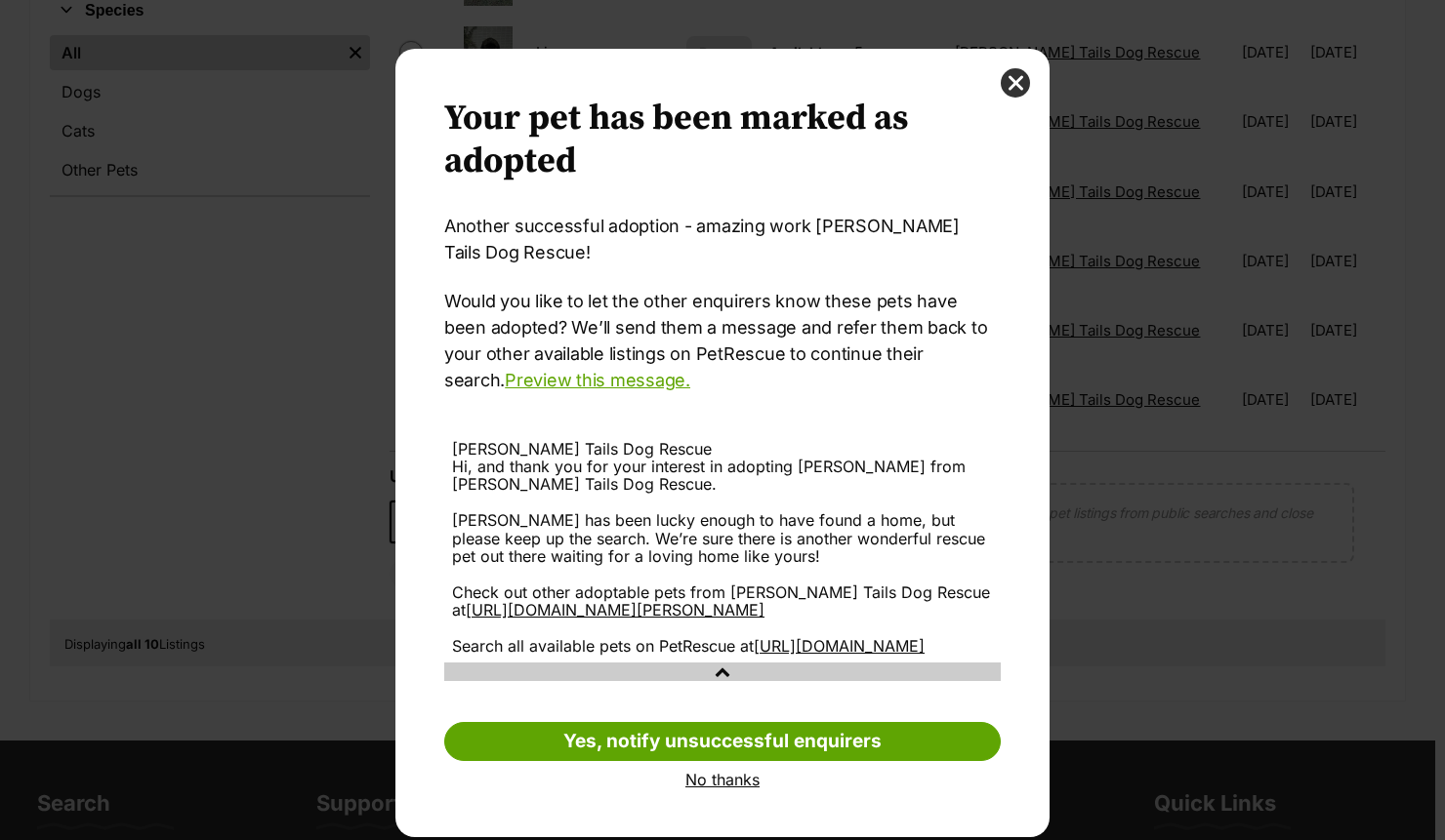
click at [721, 788] on link "No thanks" at bounding box center [722, 779] width 557 height 18
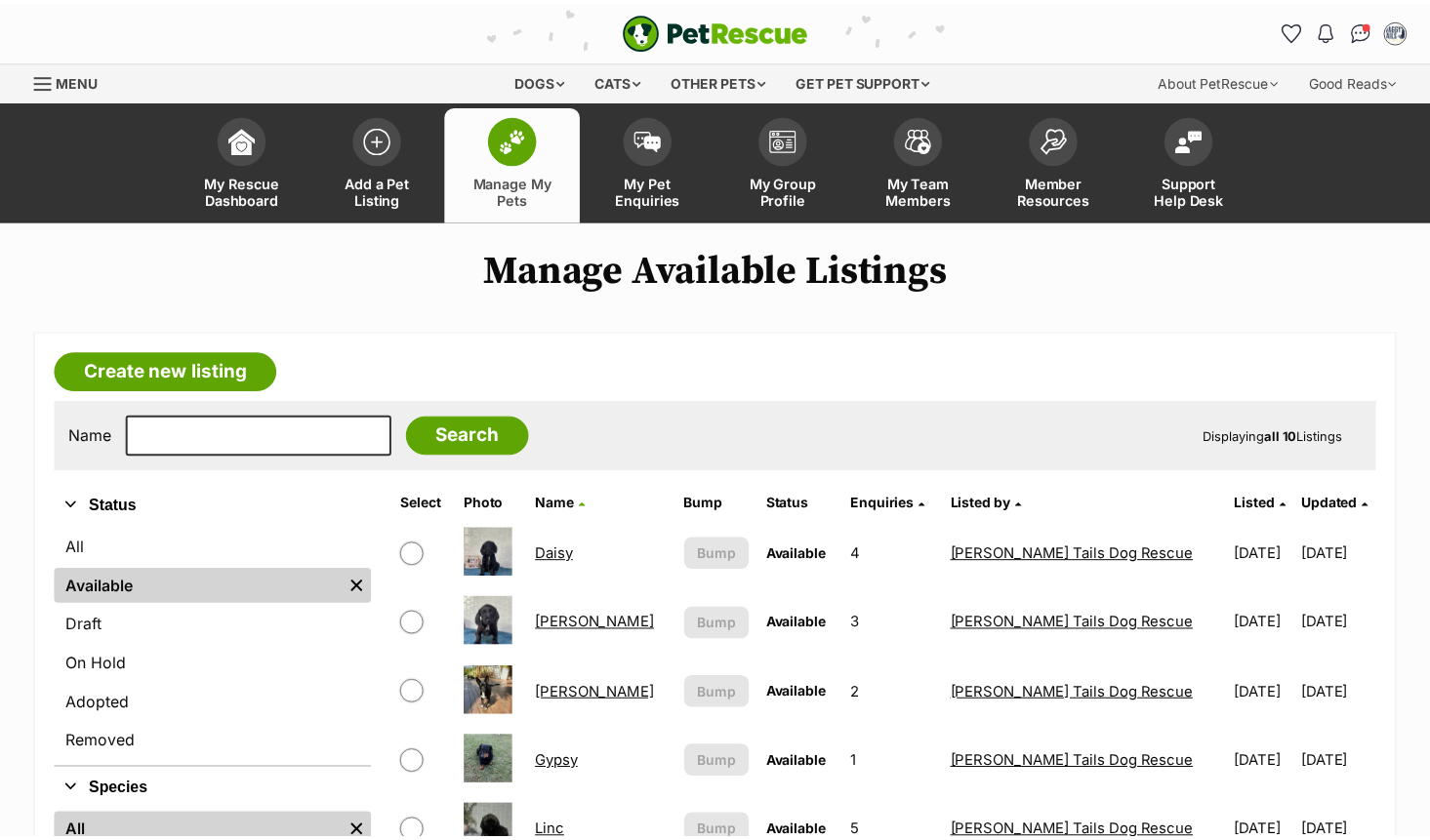
scroll to position [780, 0]
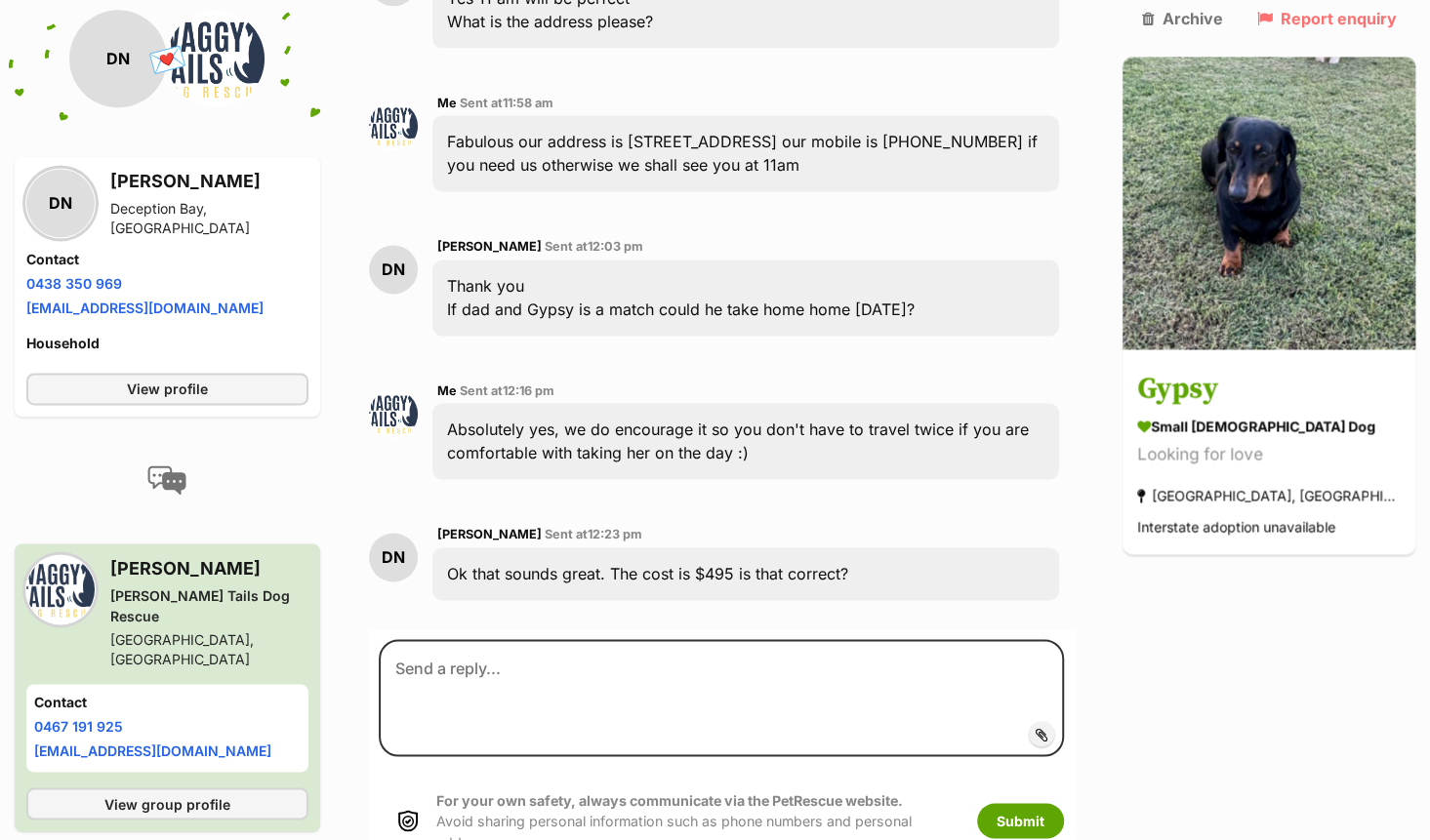
scroll to position [1617, 0]
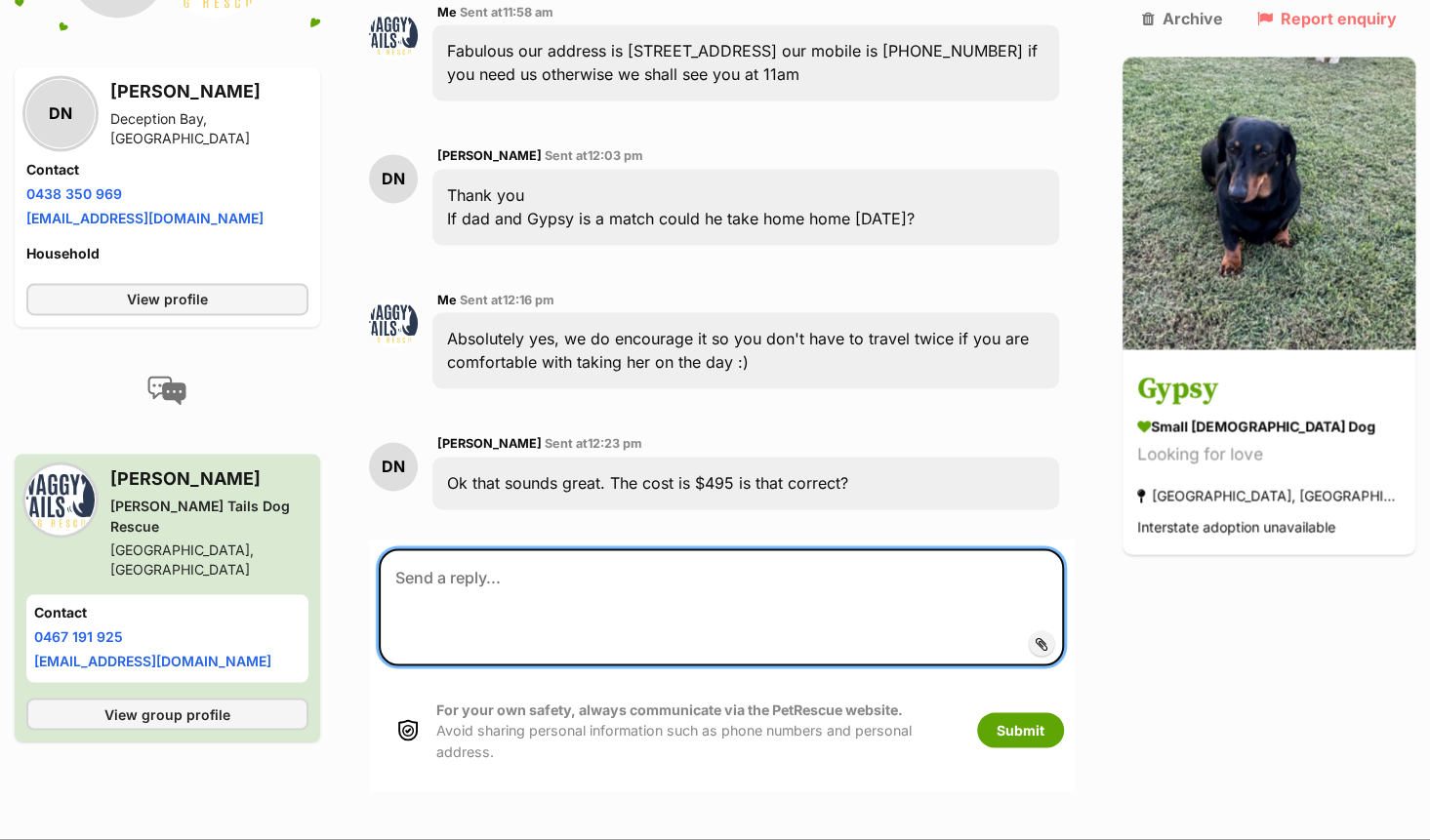
click at [598, 549] on textarea at bounding box center [721, 607] width 686 height 117
type textarea "Sure is :) thanks again we will see you both [DATE]"
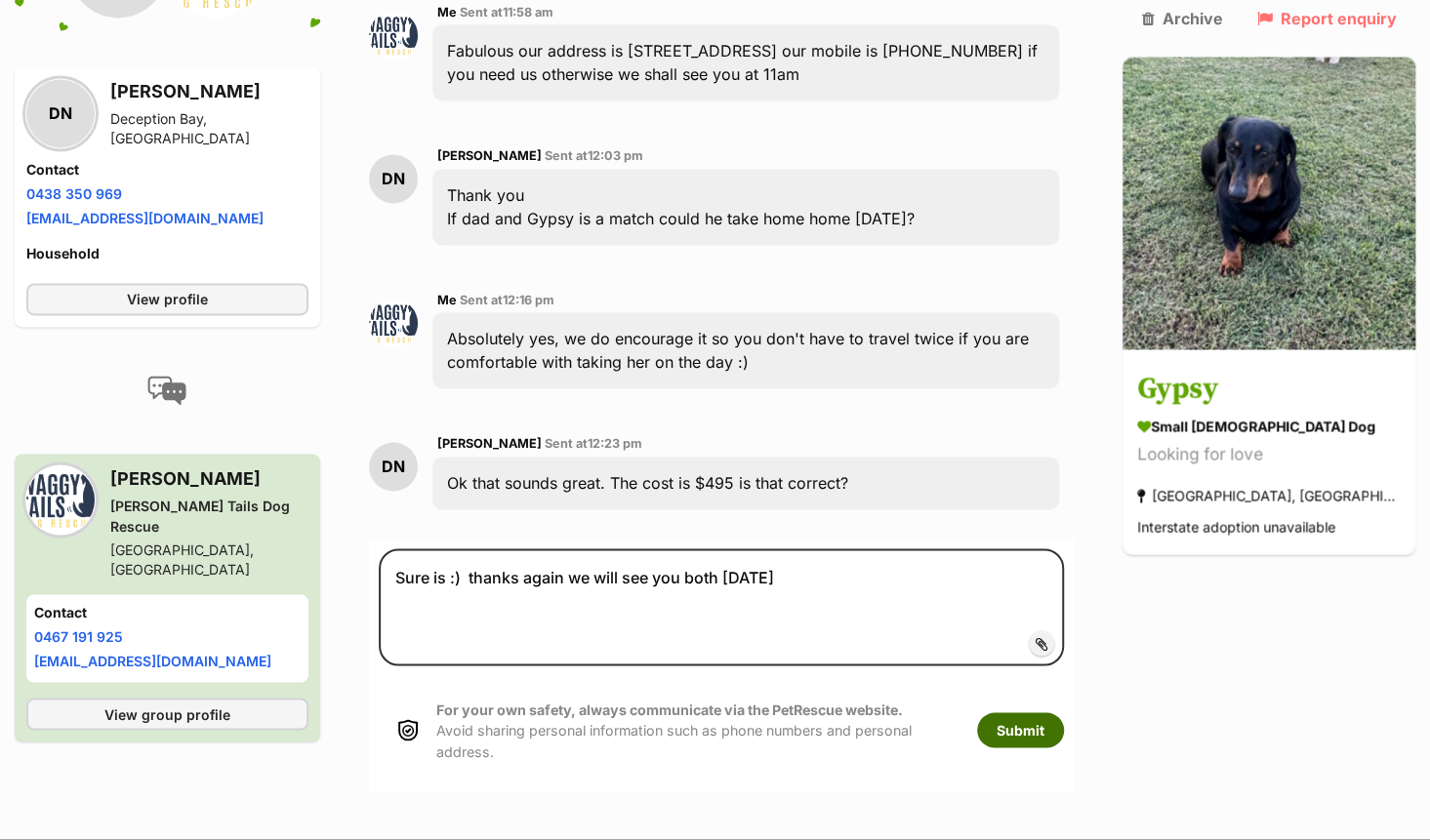
click at [1064, 713] on button "Submit" at bounding box center [1020, 730] width 87 height 35
